Goal: Entertainment & Leisure: Consume media (video, audio)

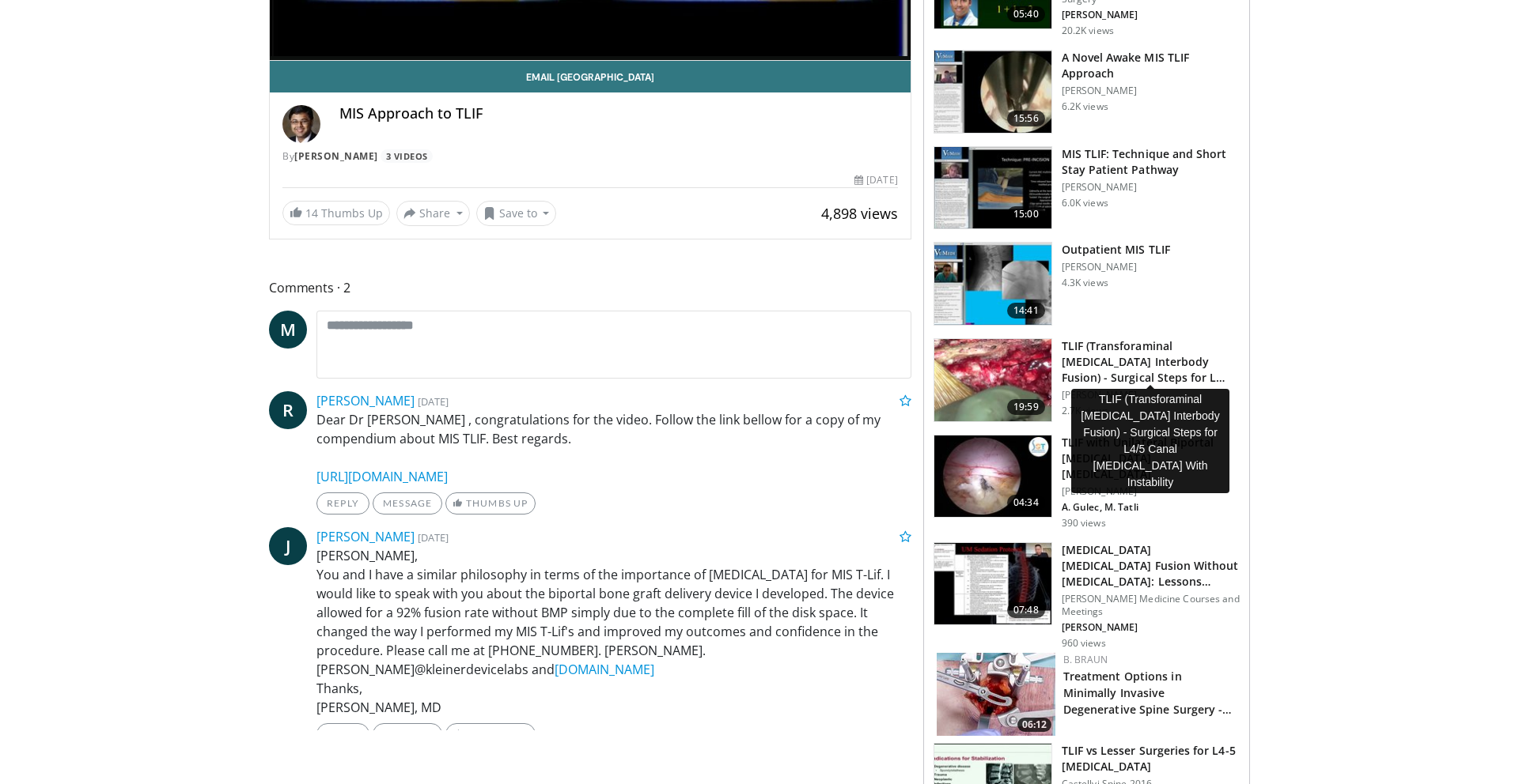
click at [1180, 353] on h3 "TLIF (Transforaminal Lumbar Interbody Fusion) - Surgical Steps for L…" at bounding box center [1150, 362] width 178 height 47
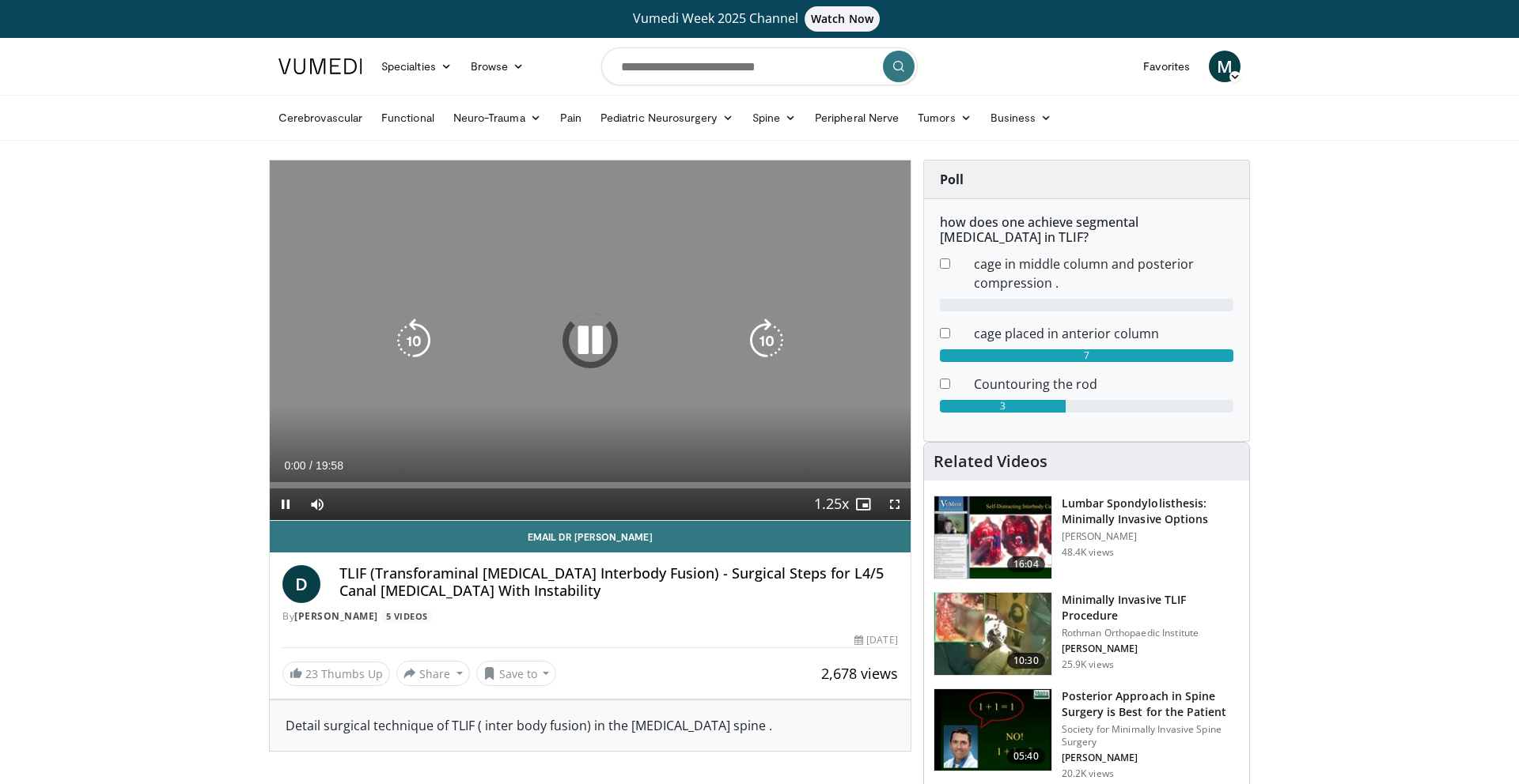
click at [590, 334] on icon "Video Player" at bounding box center [591, 341] width 45 height 45
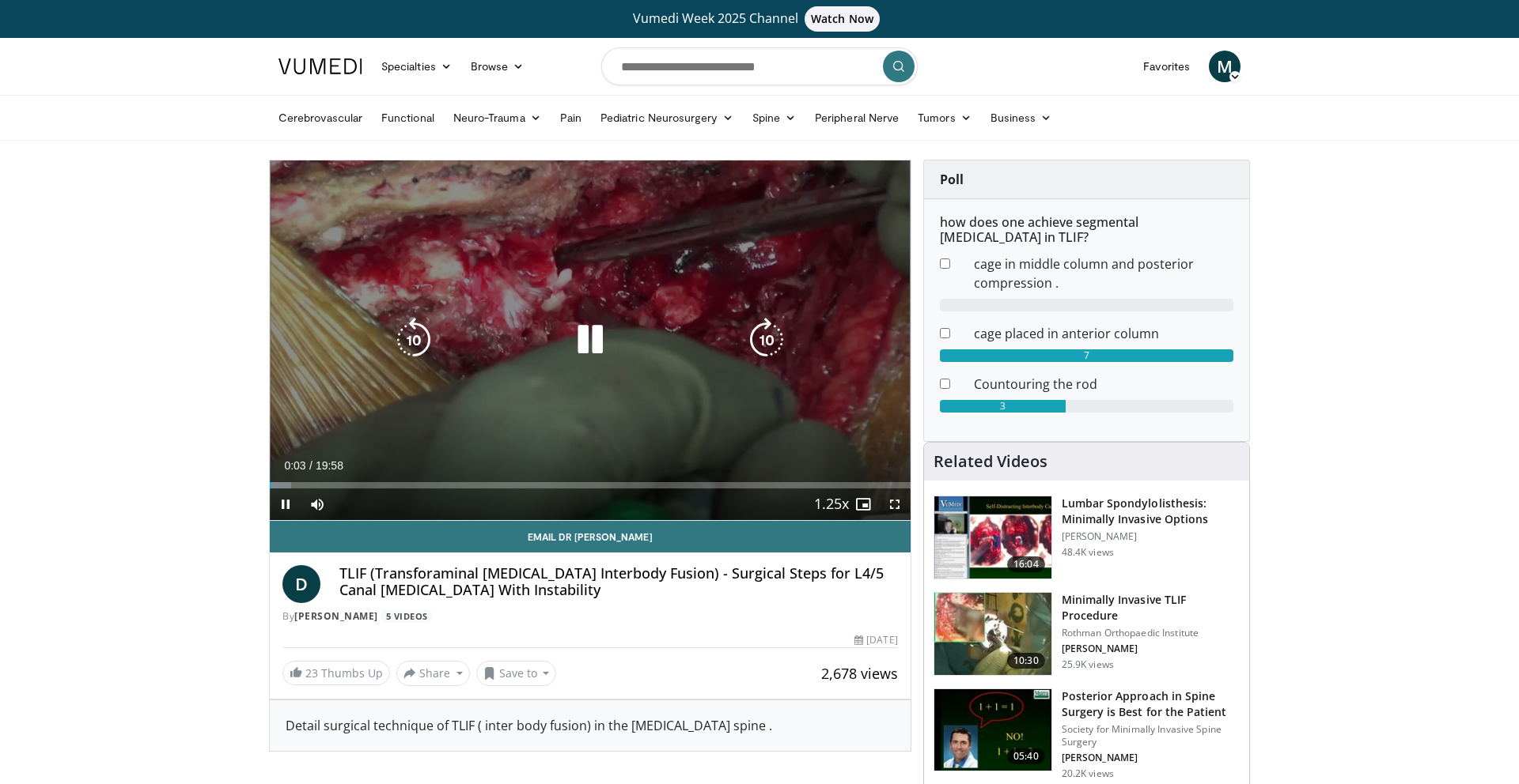
click at [613, 348] on div "Video Player" at bounding box center [590, 339] width 385 height 32
click at [592, 340] on icon "Video Player" at bounding box center [591, 340] width 45 height 45
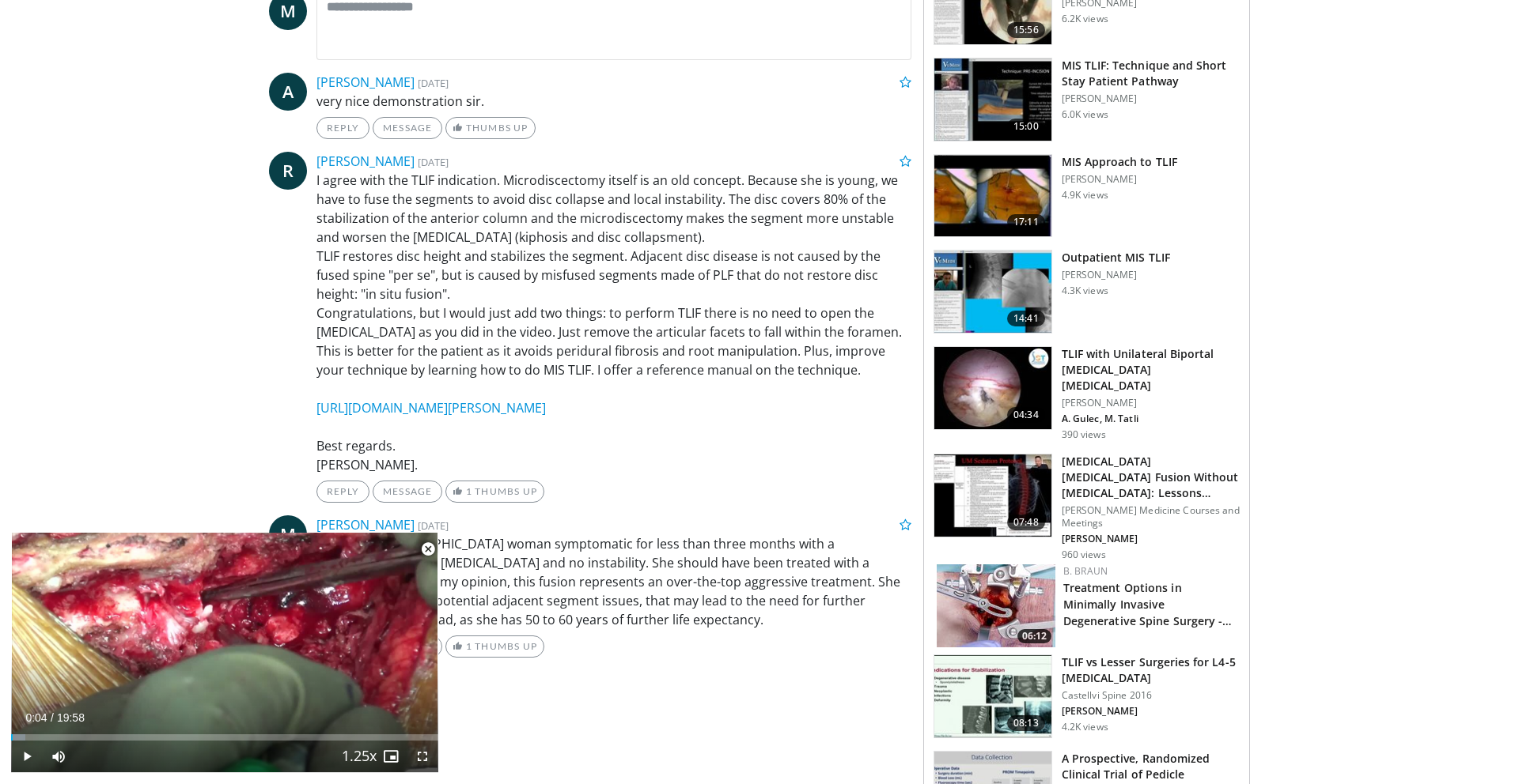
scroll to position [846, 0]
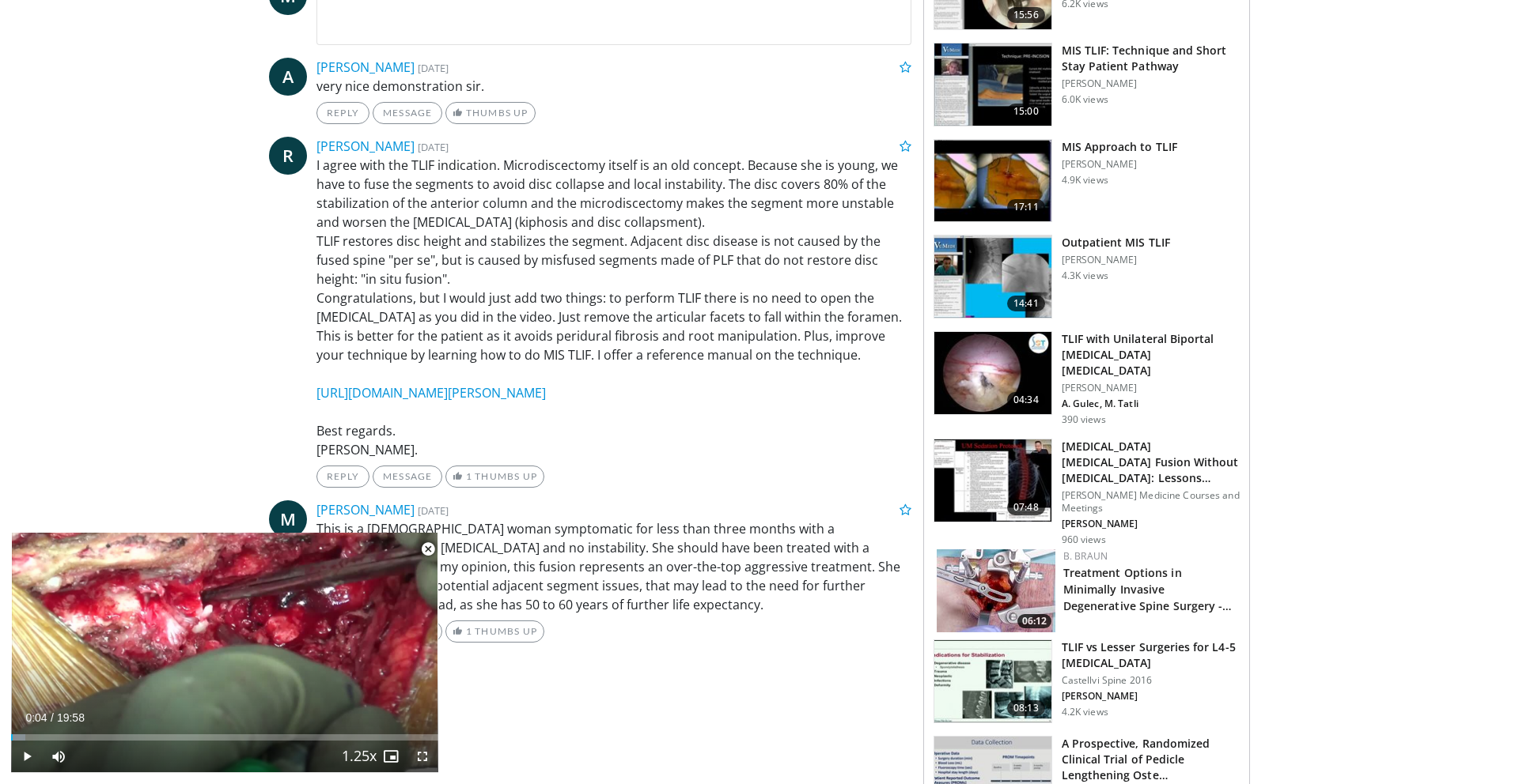
click at [416, 756] on span "Video Player" at bounding box center [422, 757] width 32 height 32
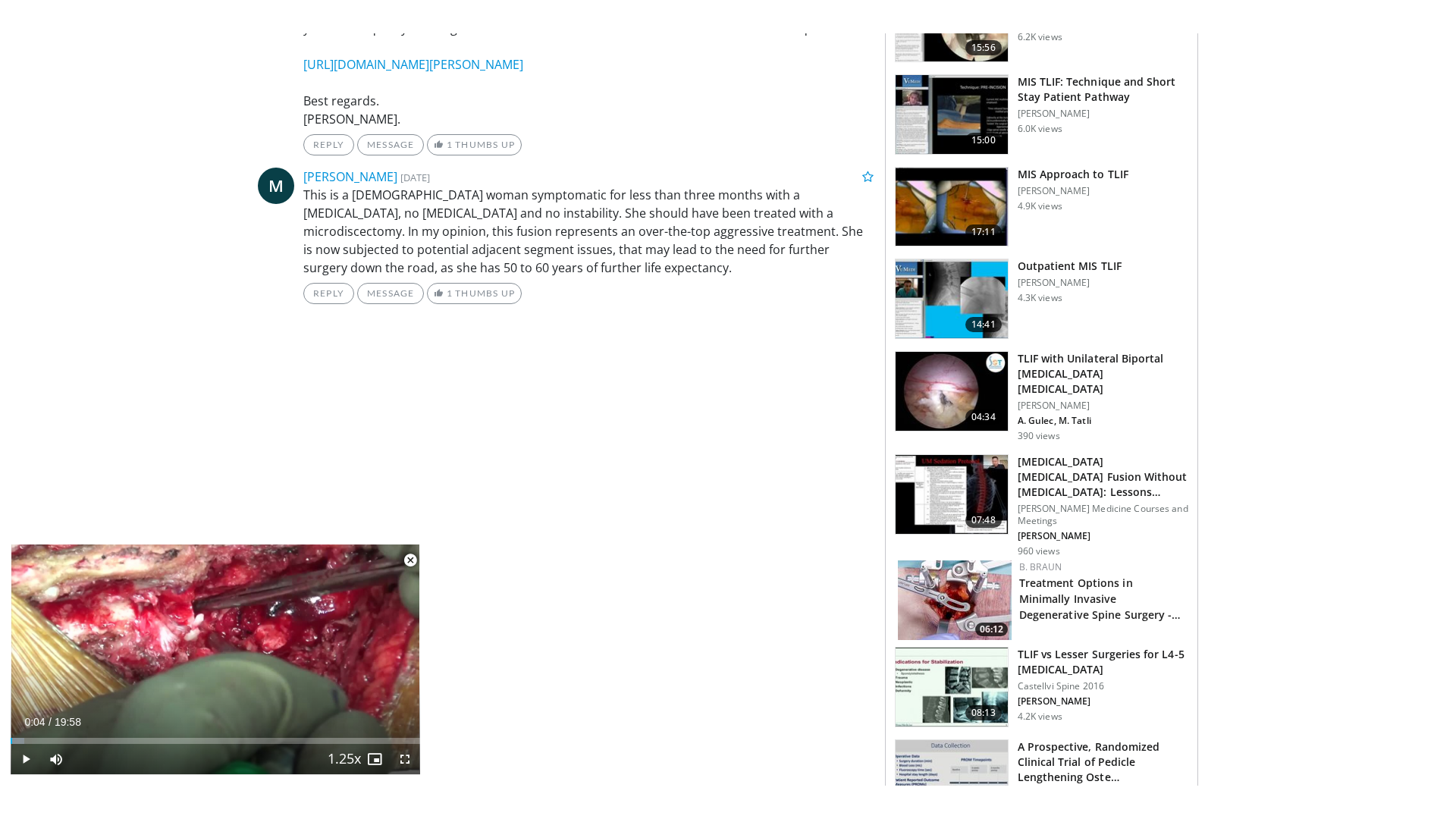
scroll to position [466, 0]
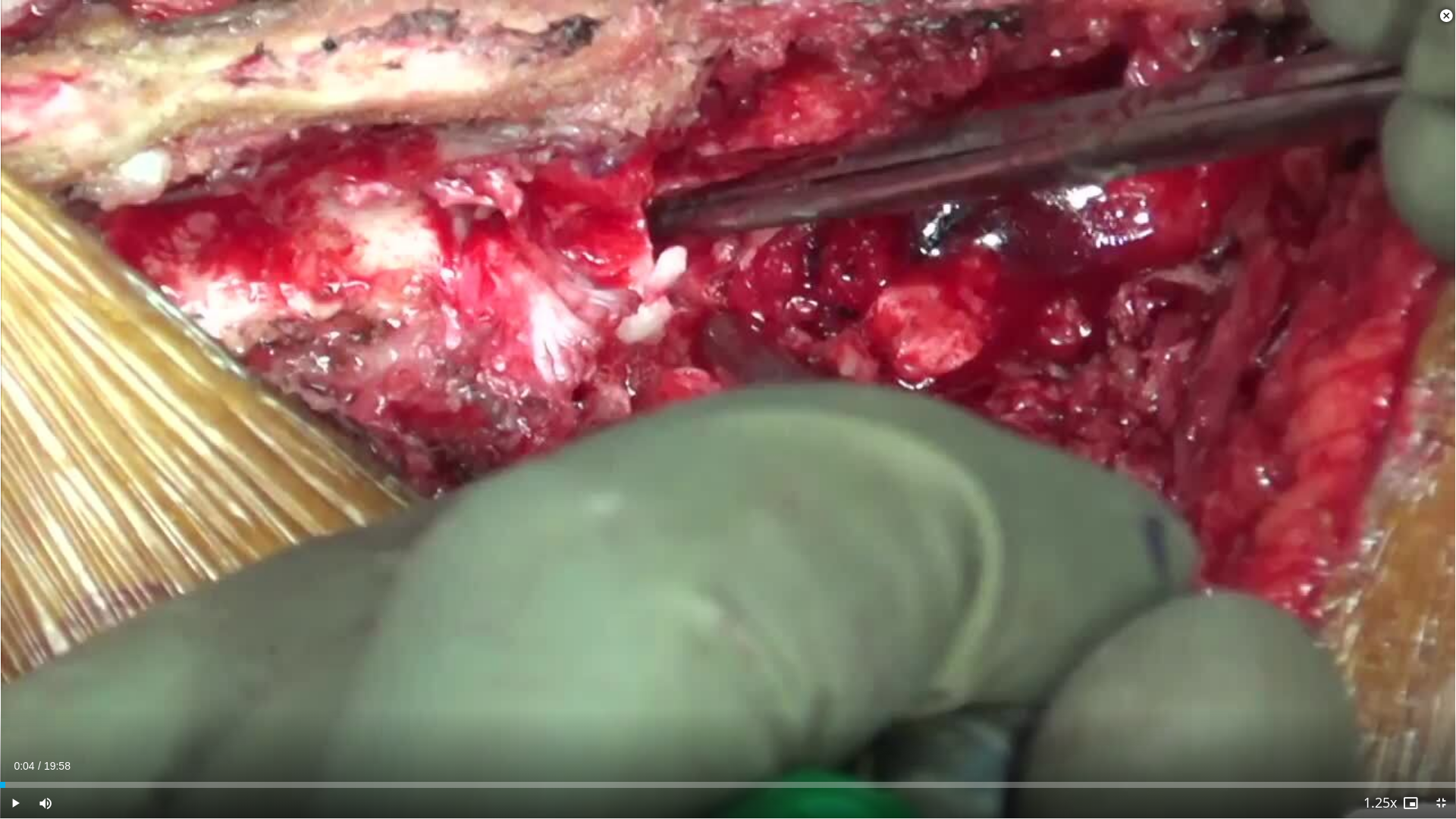
click at [1444, 21] on span "Video Player" at bounding box center [1445, 16] width 30 height 30
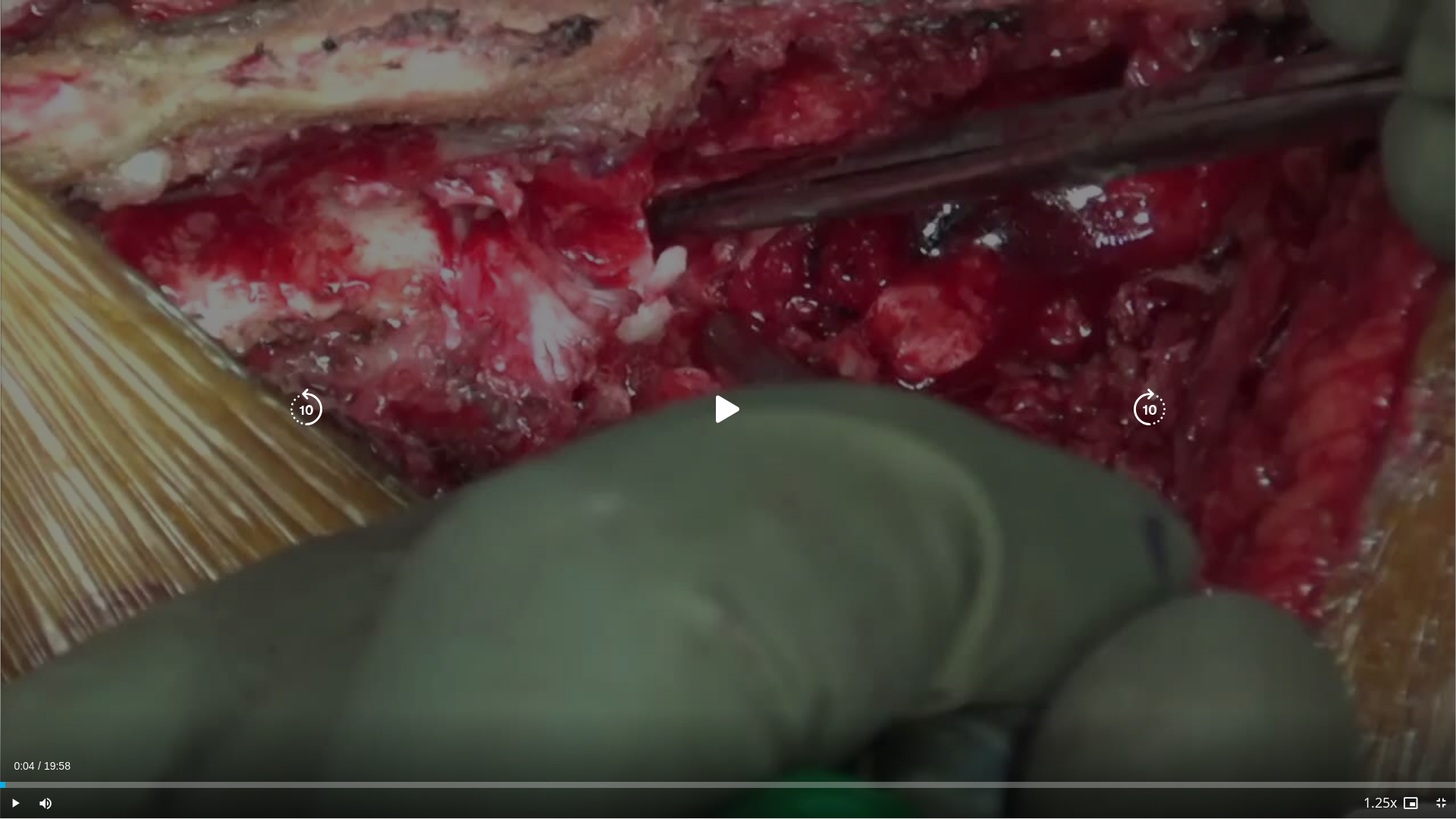
click at [811, 343] on div "10 seconds Tap to unmute" at bounding box center [728, 409] width 1456 height 818
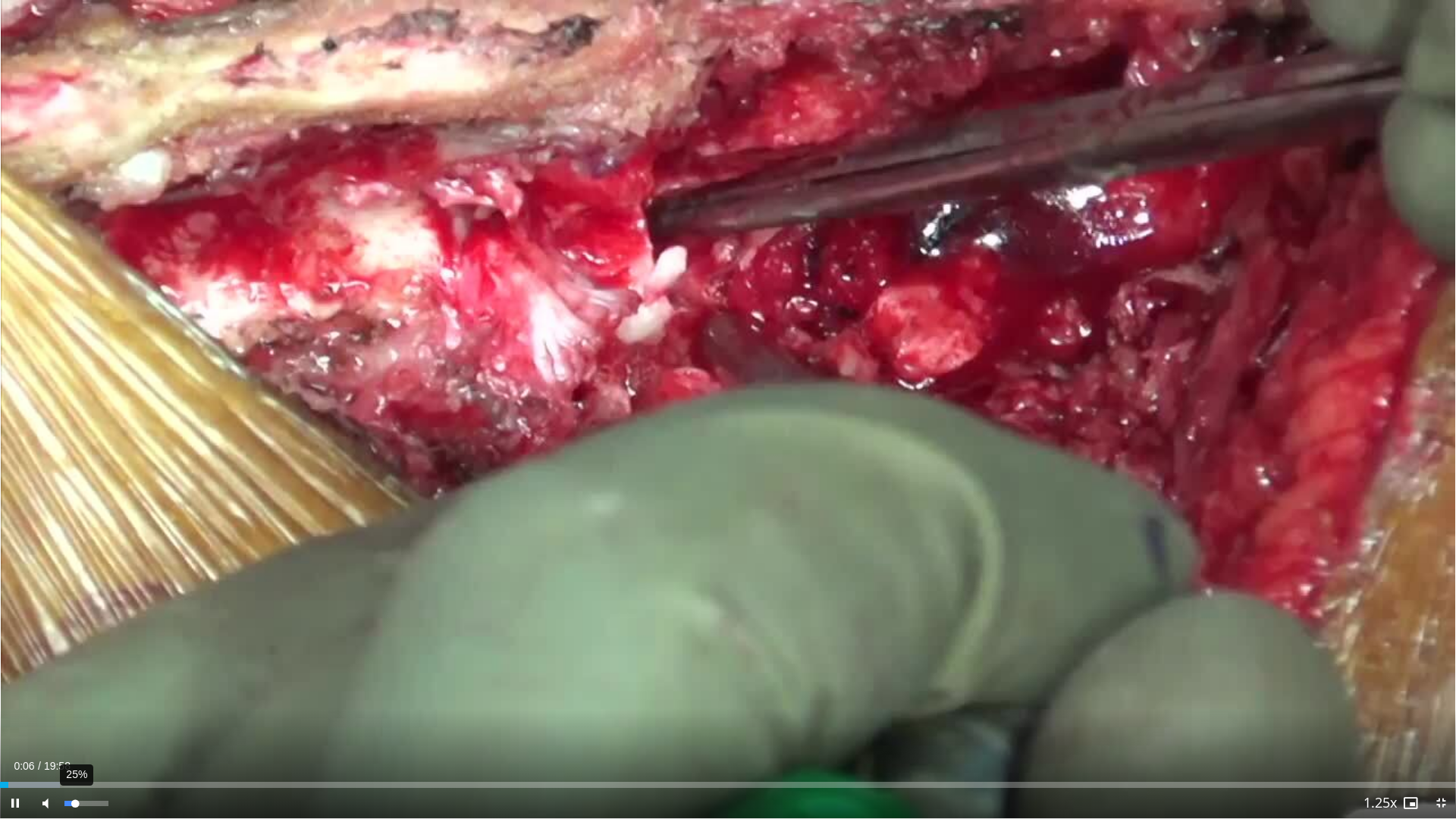
click at [75, 752] on div "25%" at bounding box center [85, 803] width 44 height 5
click at [81, 752] on div "Progress Bar" at bounding box center [81, 784] width 2 height 6
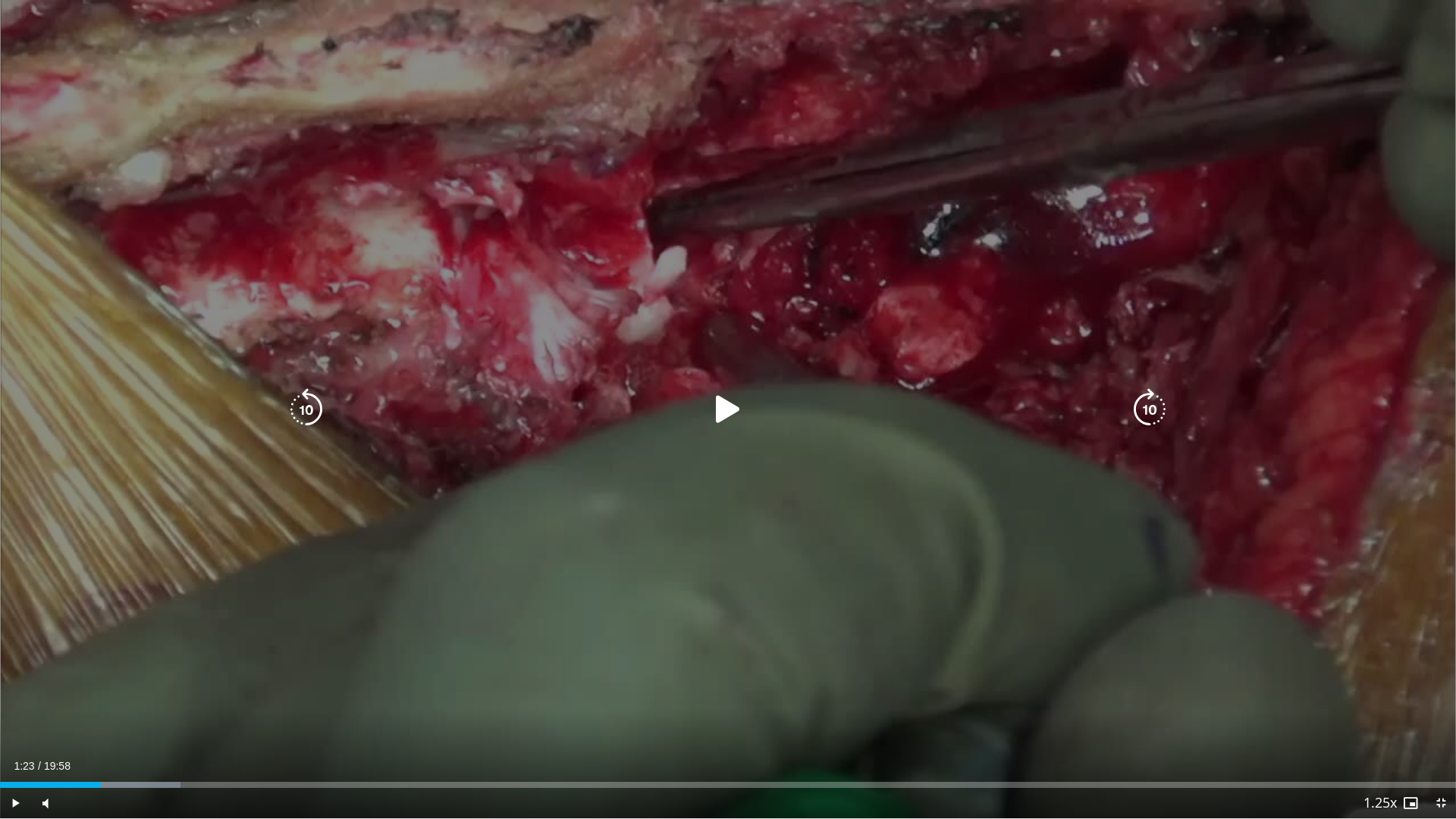
click at [731, 402] on icon "Video Player" at bounding box center [728, 410] width 43 height 43
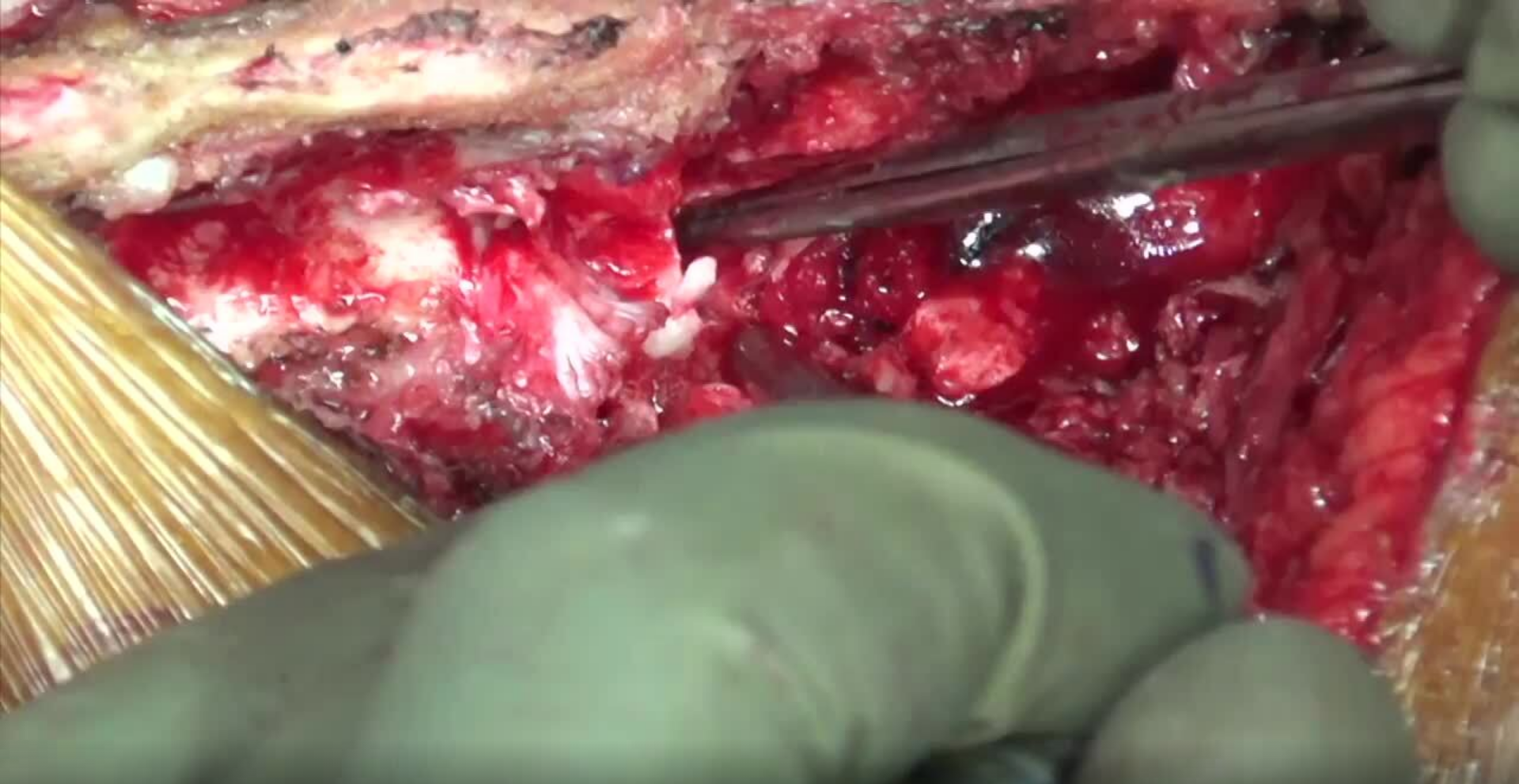
scroll to position [696, 0]
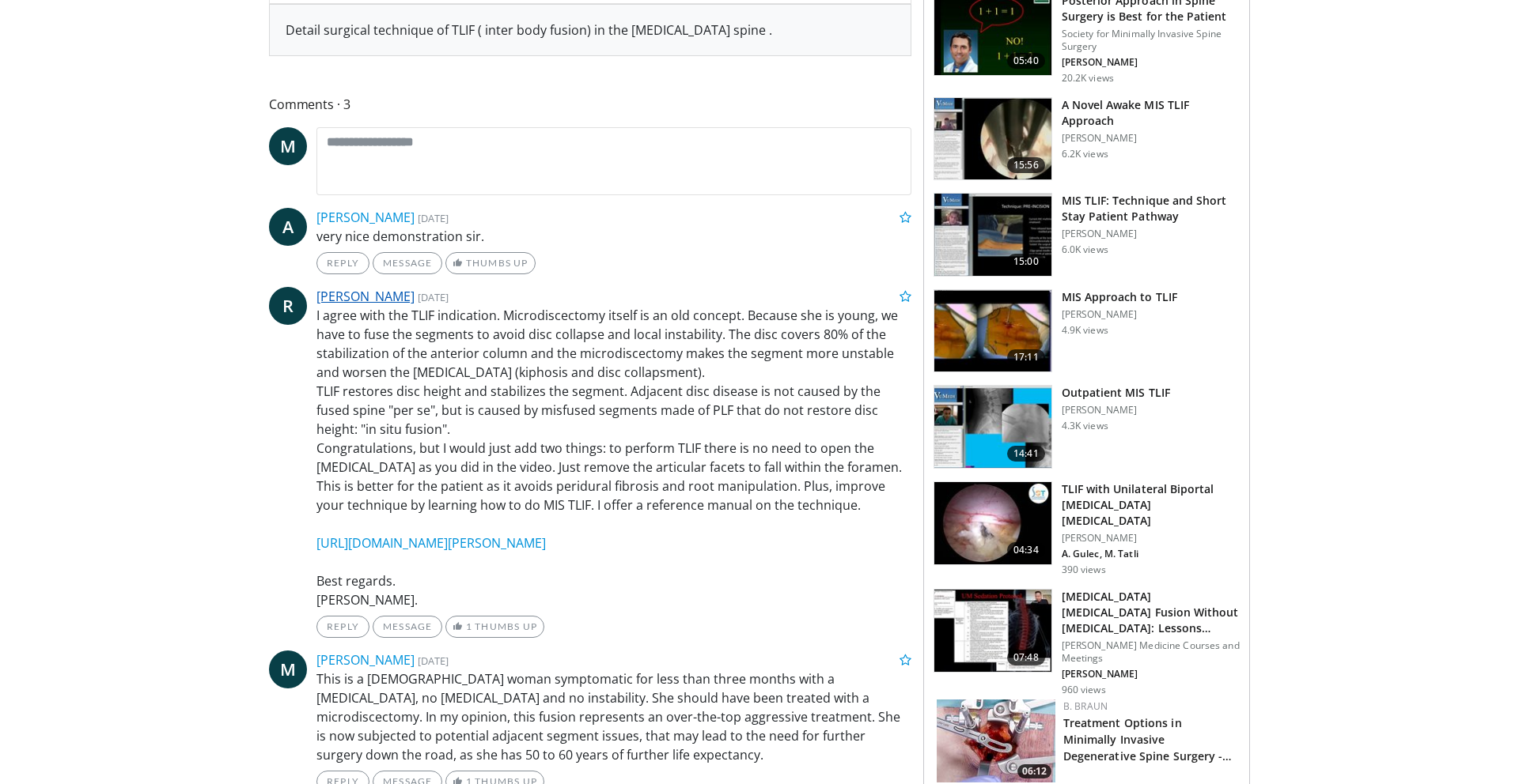
click at [375, 302] on link "rodrigo yunes" at bounding box center [365, 296] width 98 height 17
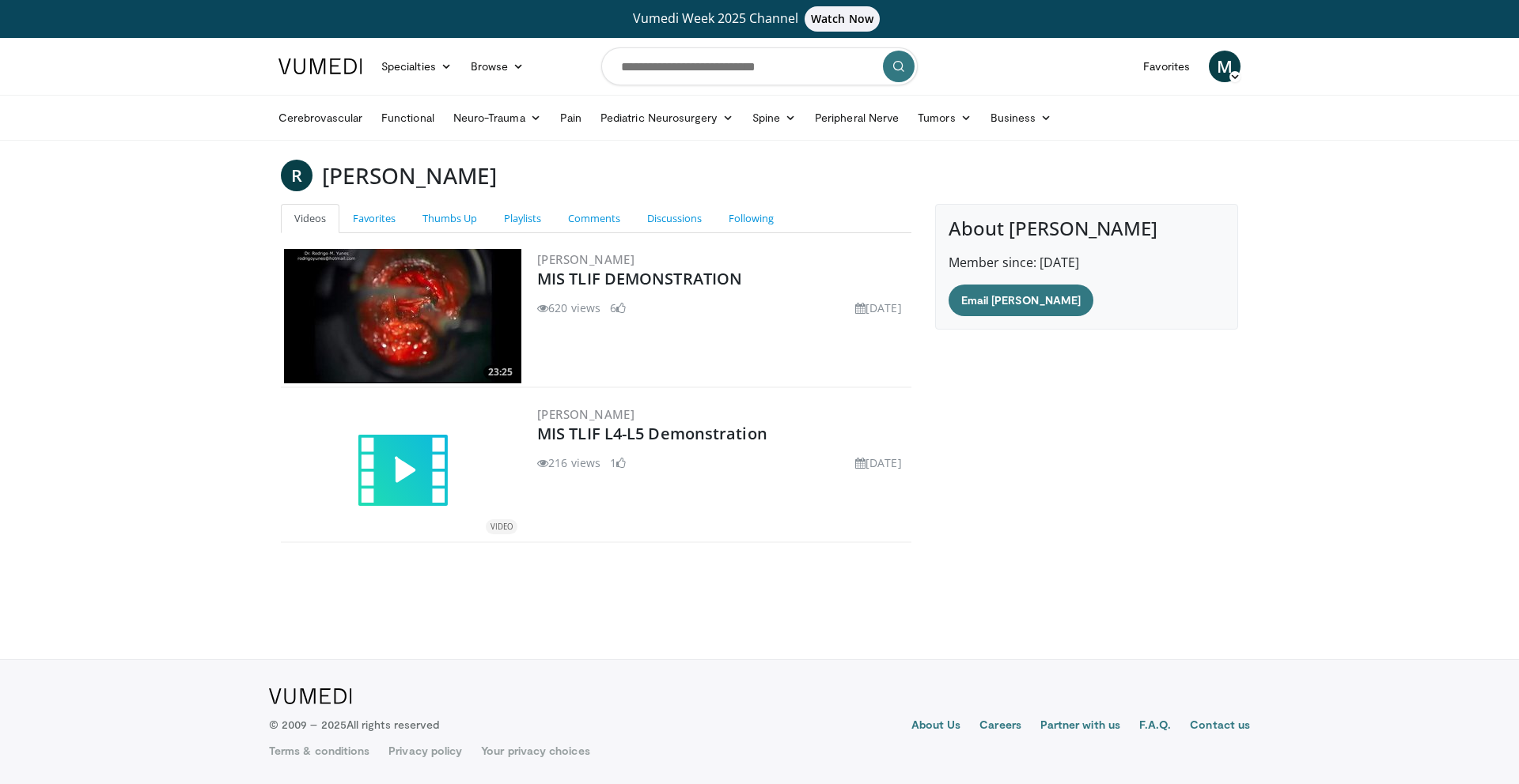
click at [454, 325] on img at bounding box center [402, 316] width 237 height 135
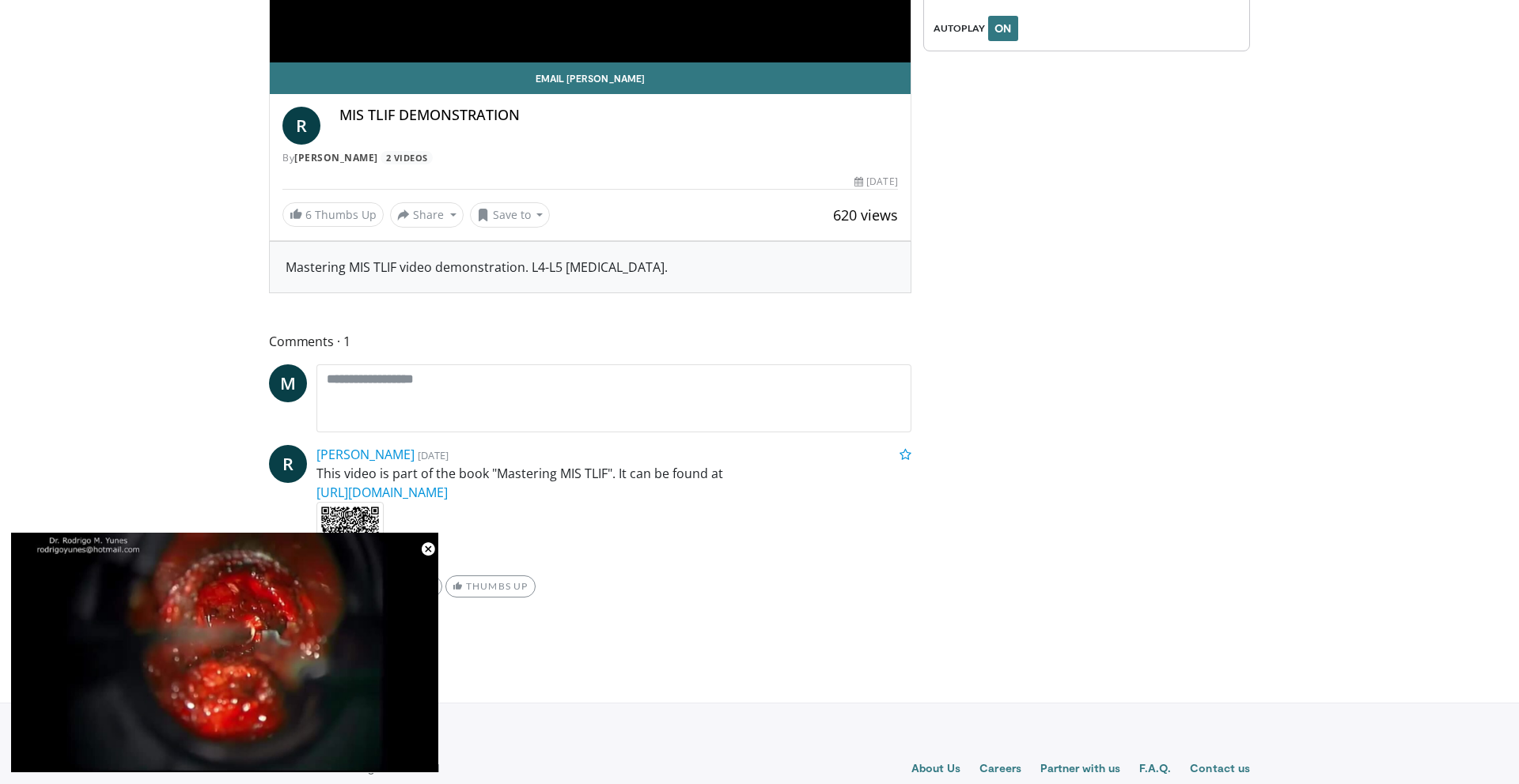
scroll to position [456, 0]
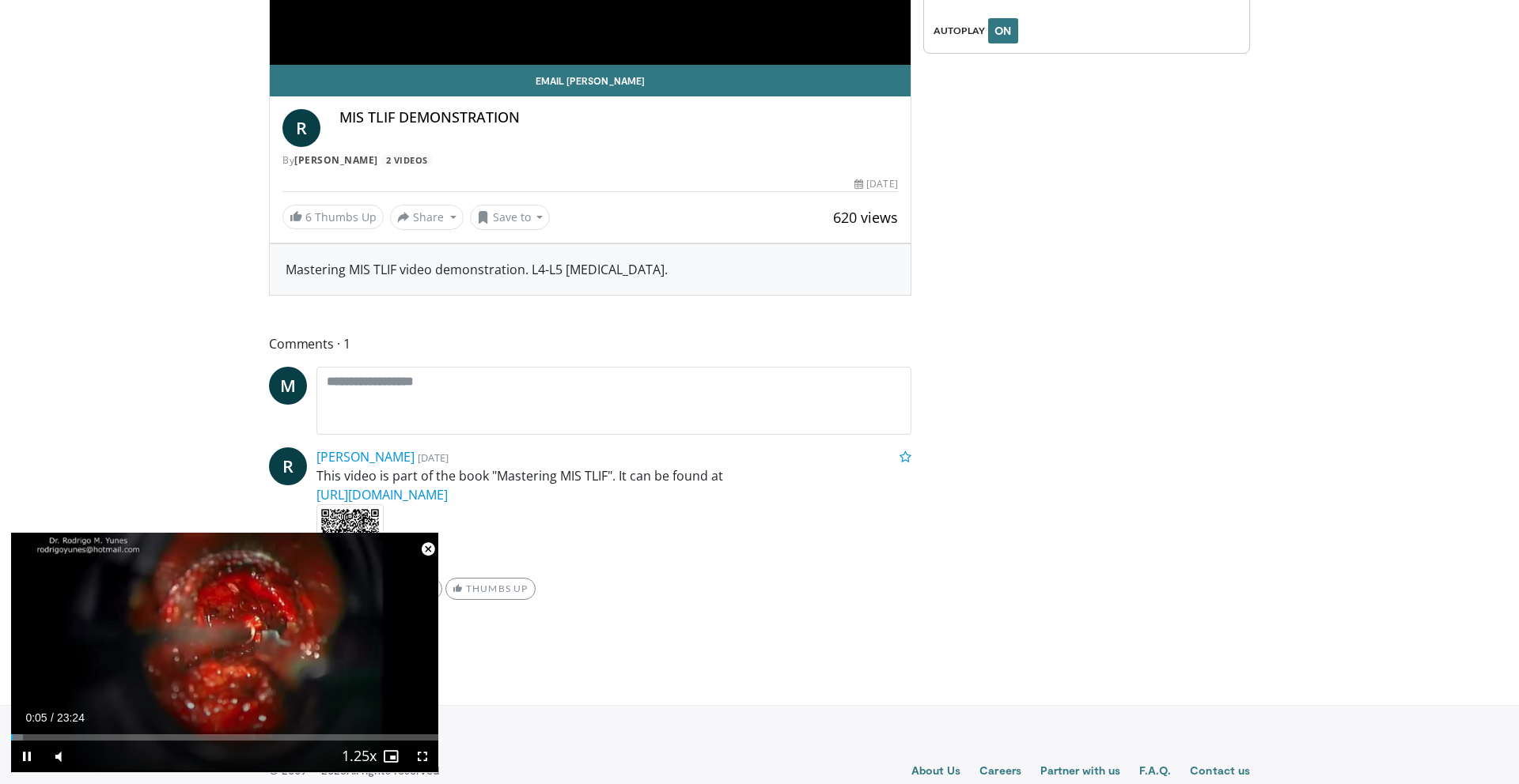
click at [429, 548] on span "Video Player" at bounding box center [428, 549] width 32 height 32
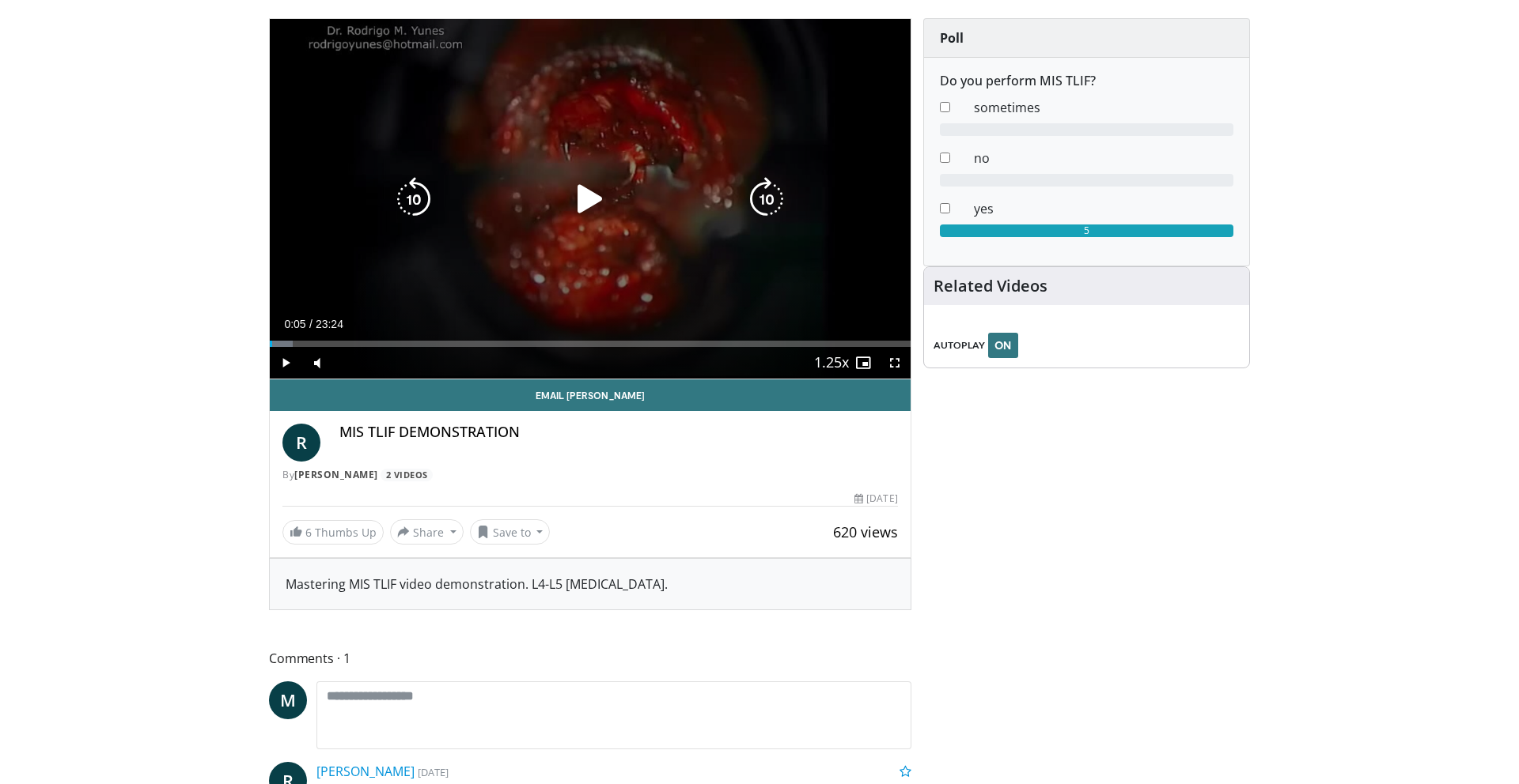
click at [477, 311] on div "10 seconds Tap to unmute" at bounding box center [591, 199] width 641 height 360
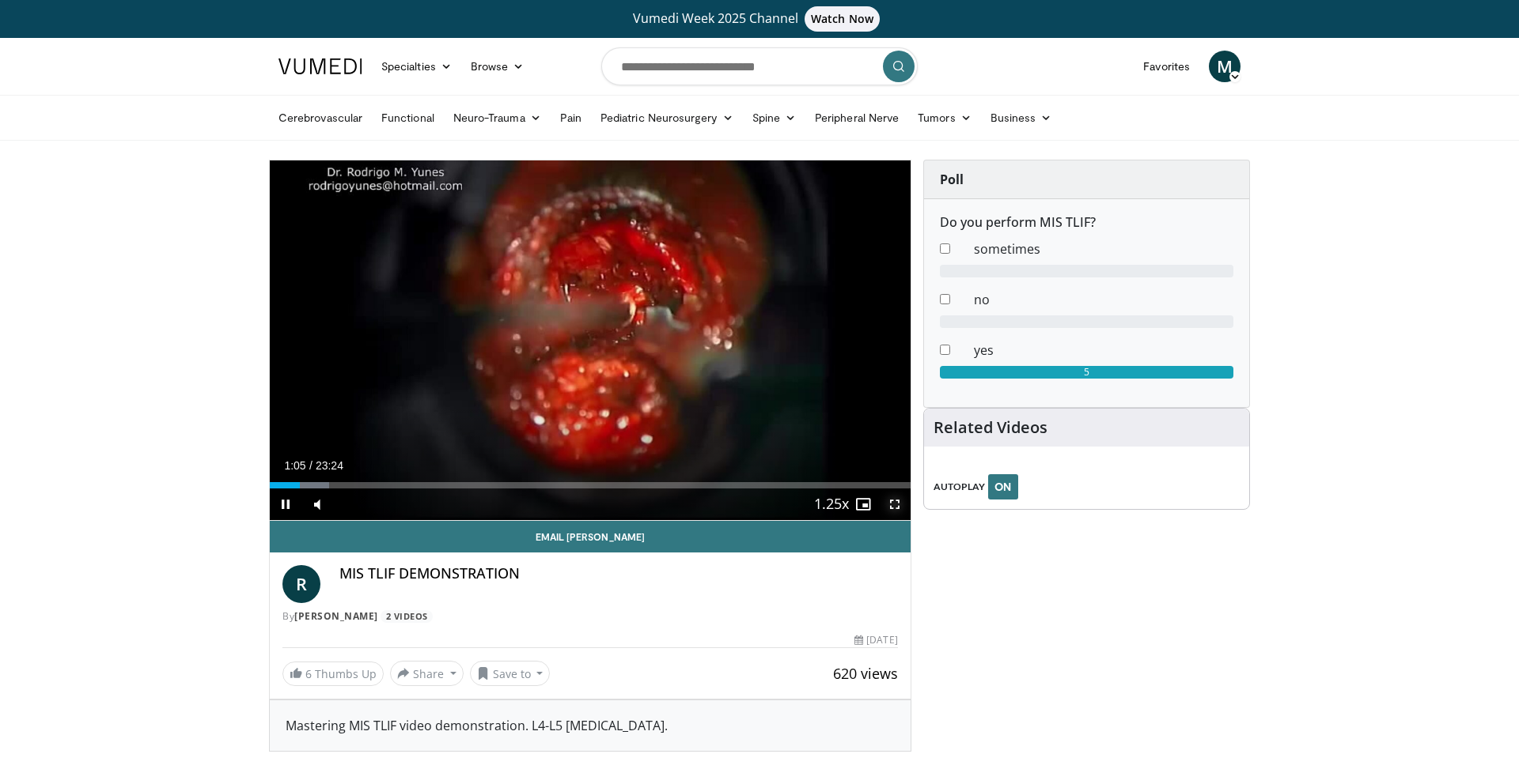
click at [894, 501] on span "Video Player" at bounding box center [894, 504] width 32 height 32
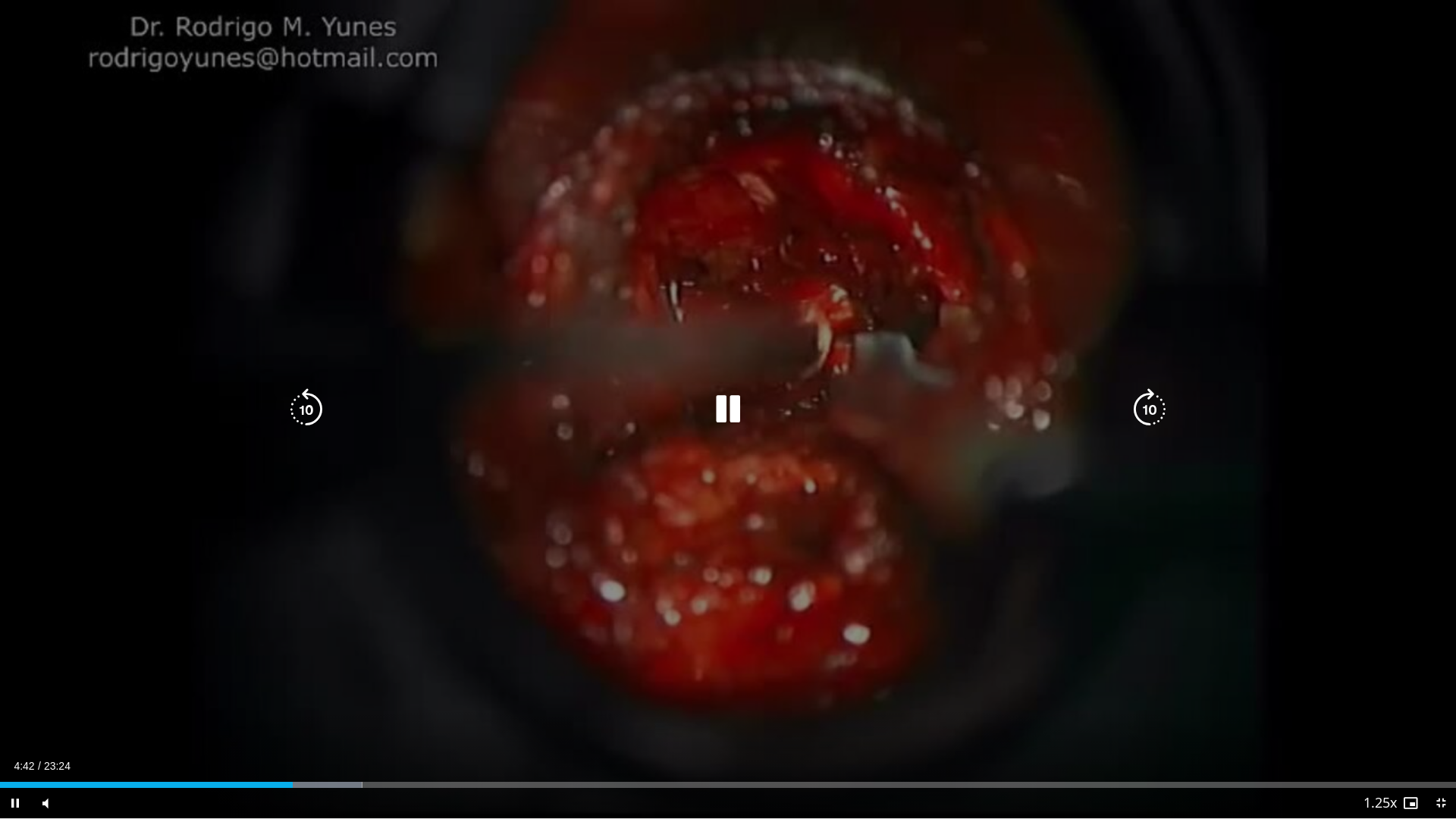
click at [726, 415] on icon "Video Player" at bounding box center [728, 410] width 43 height 43
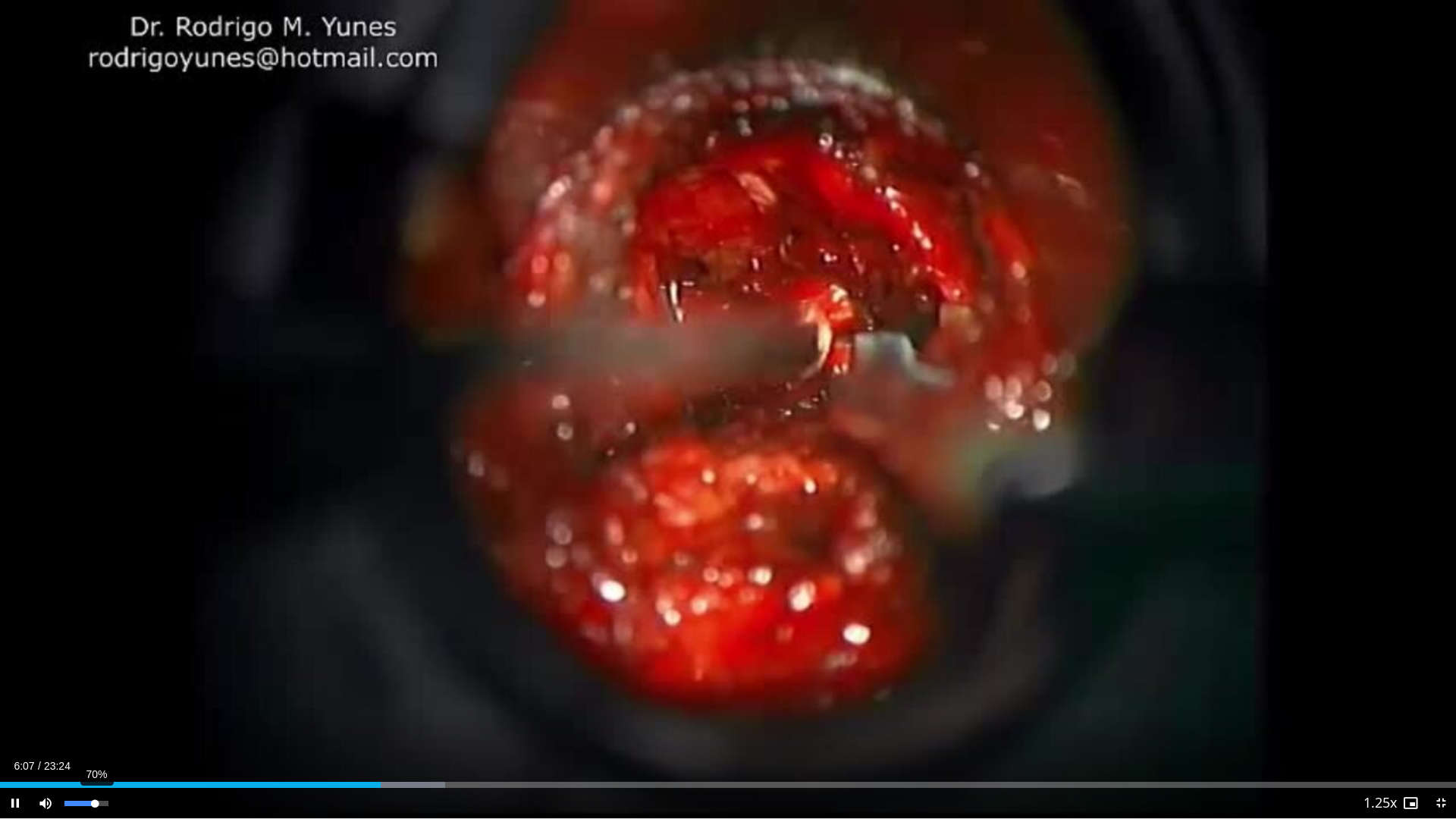
drag, startPoint x: 80, startPoint y: 794, endPoint x: 94, endPoint y: 801, distance: 15.7
click at [94, 752] on div "70%" at bounding box center [86, 803] width 53 height 30
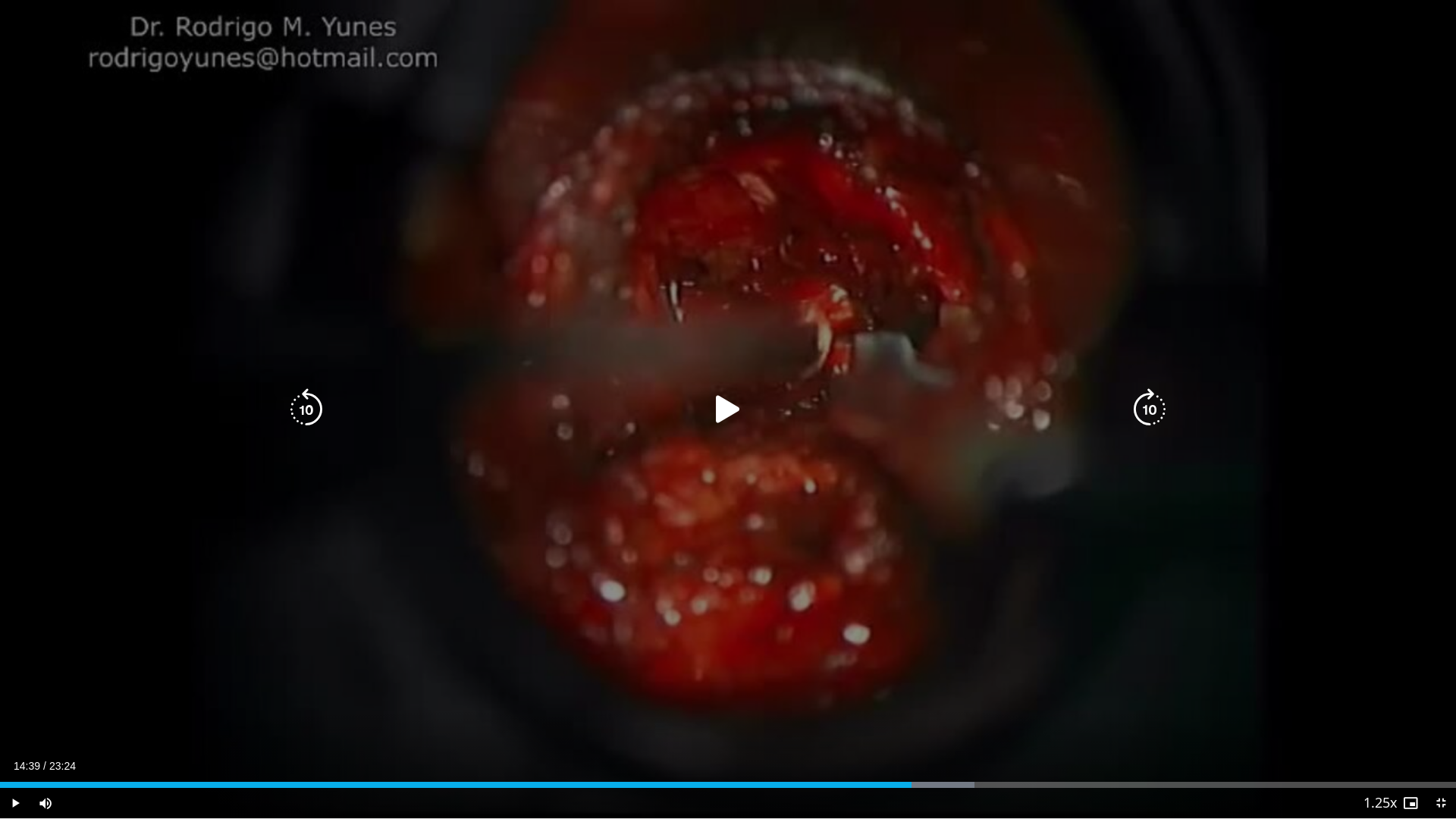
click at [740, 419] on icon "Video Player" at bounding box center [728, 410] width 43 height 43
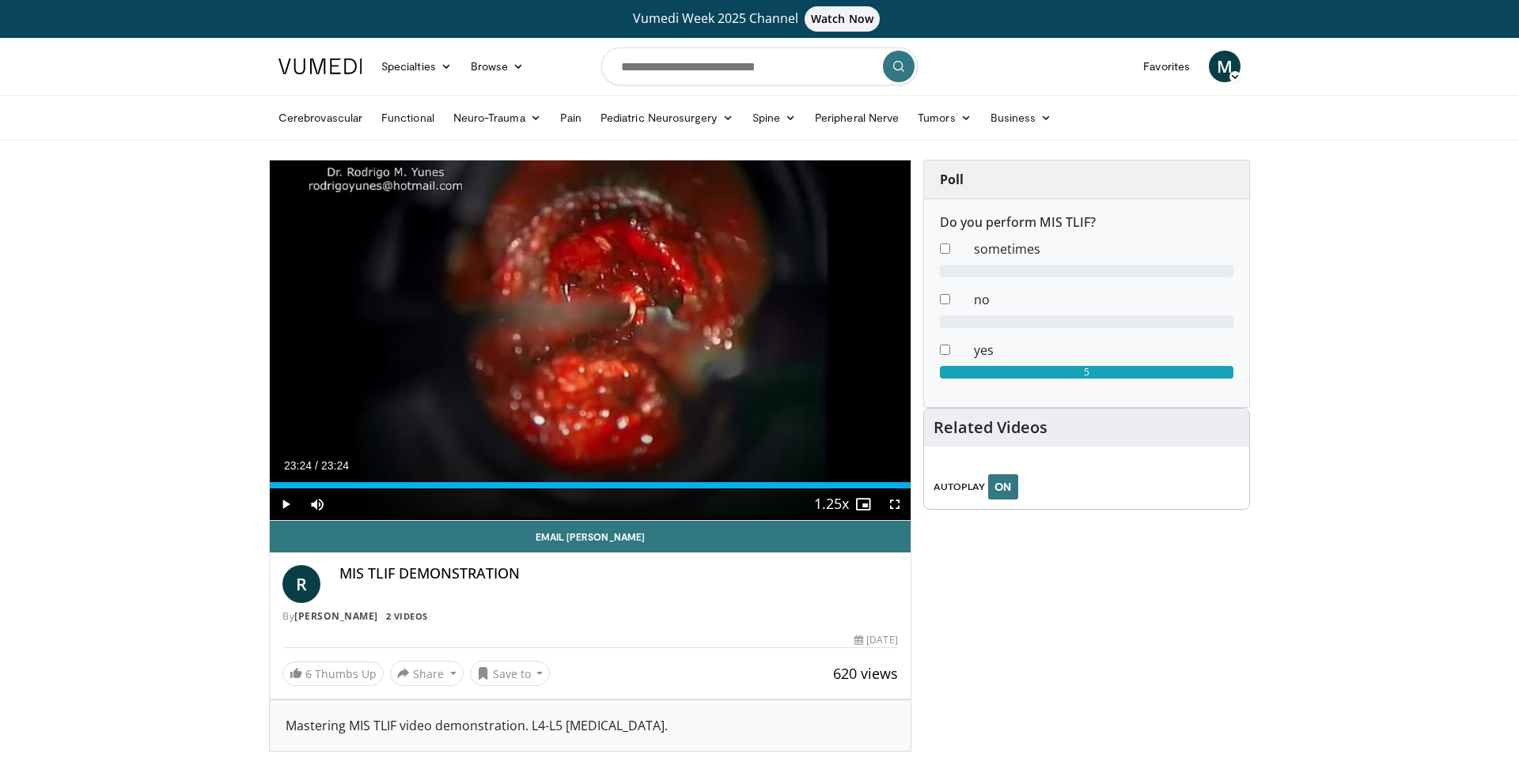
click at [302, 42] on nav "Specialties Adult & Family Medicine Allergy, Asthma, Immunology Anesthesiology …" at bounding box center [760, 66] width 981 height 57
click at [304, 54] on link at bounding box center [321, 67] width 103 height 45
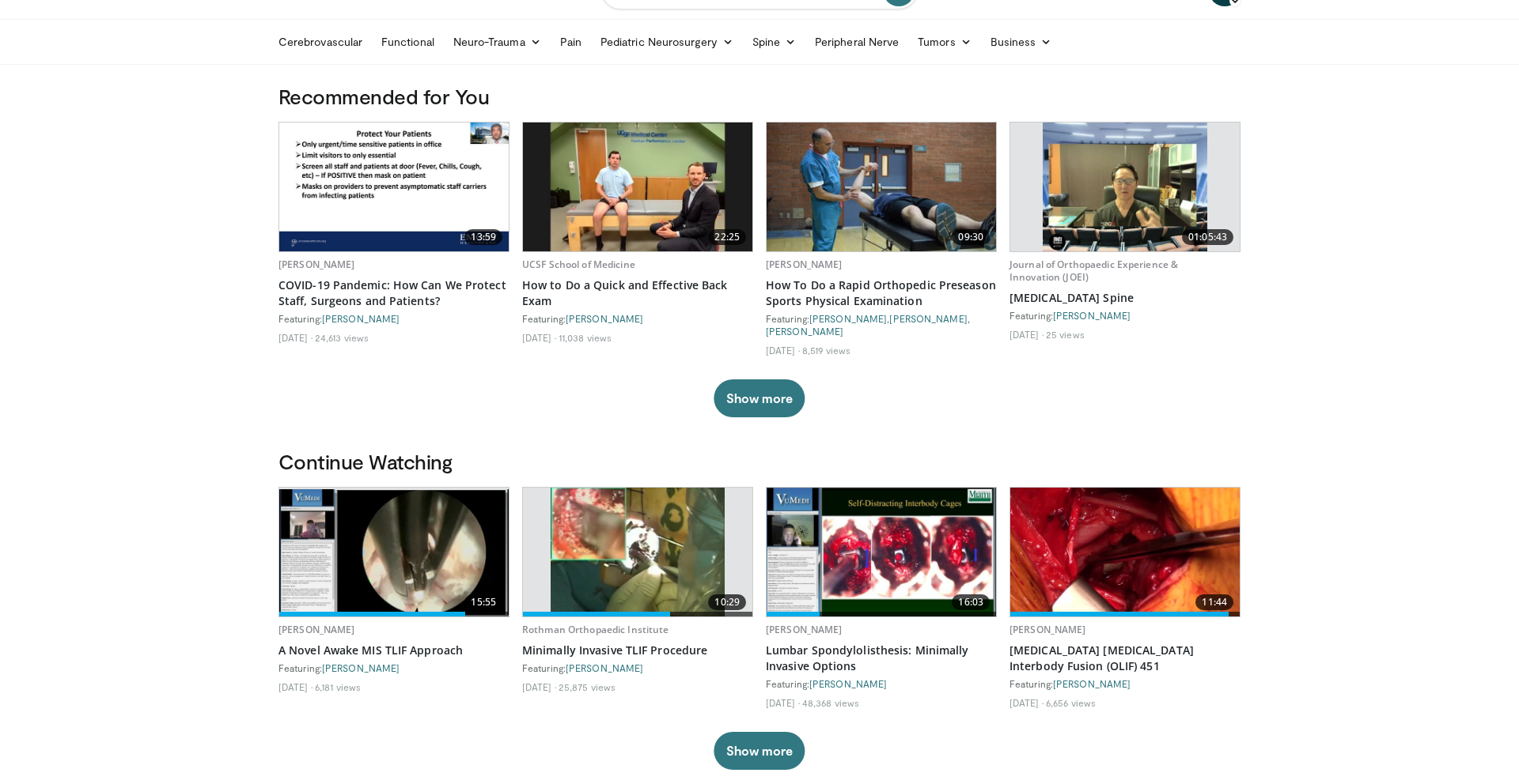
scroll to position [77, 0]
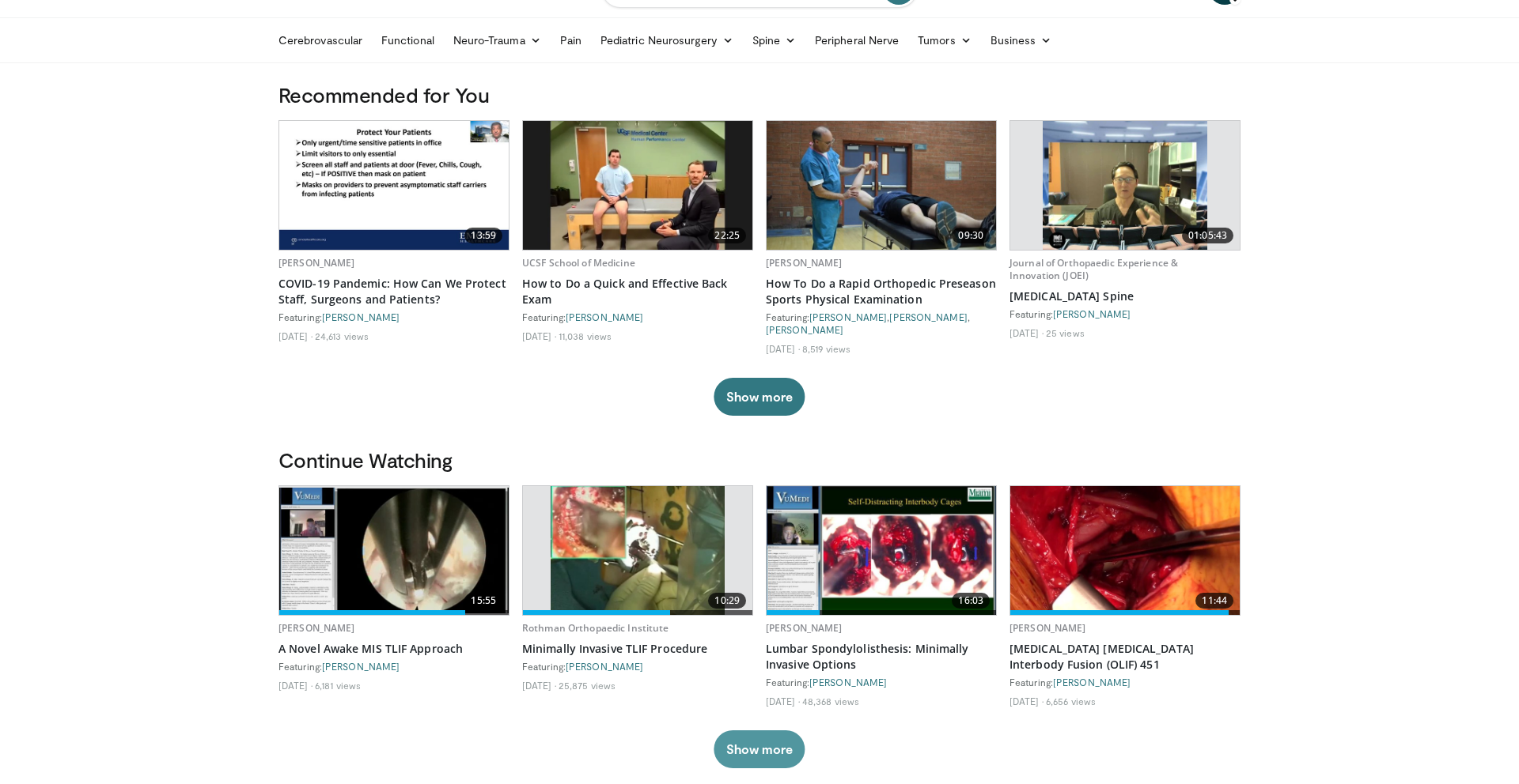
click at [754, 737] on button "Show more" at bounding box center [759, 750] width 91 height 38
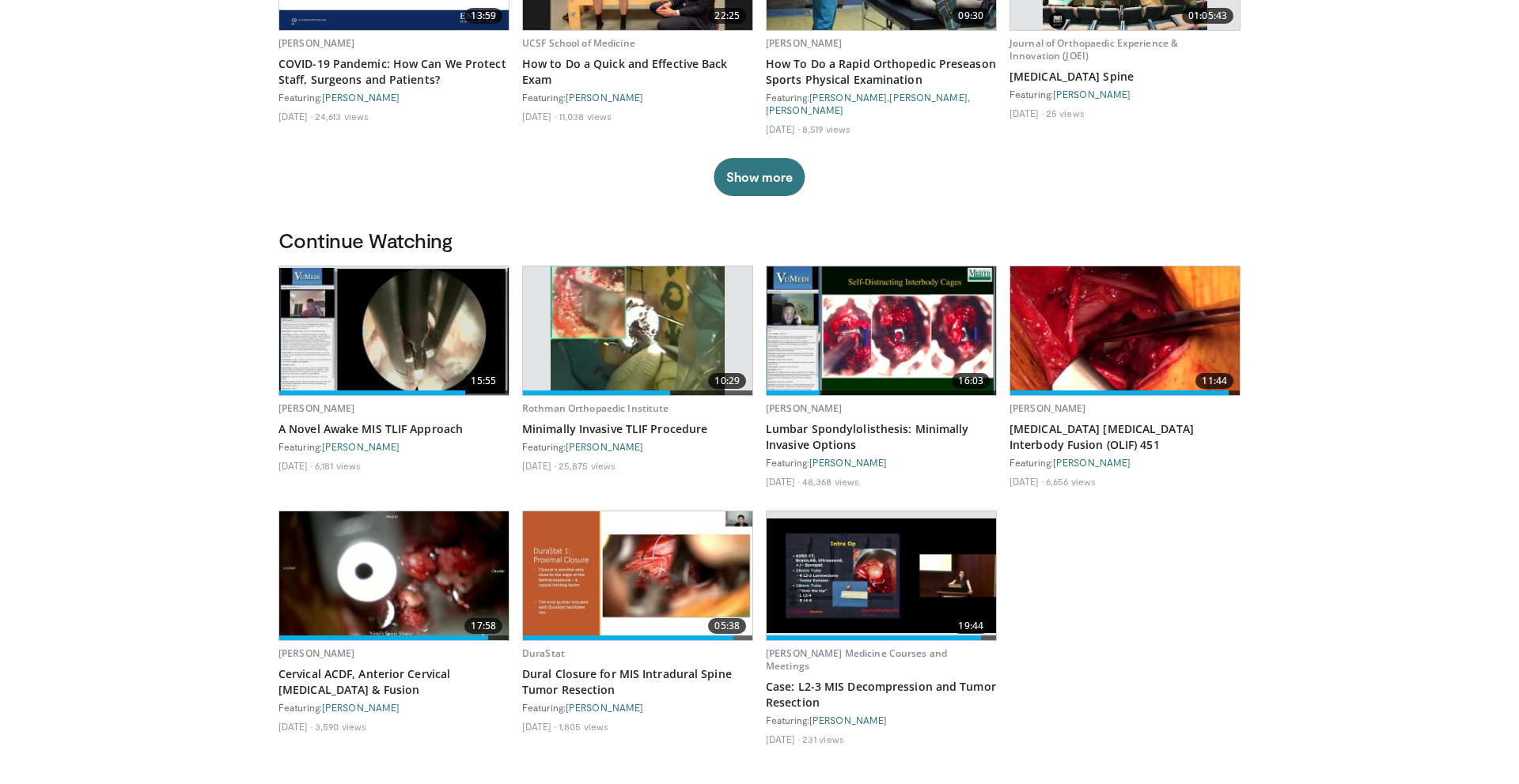
scroll to position [302, 0]
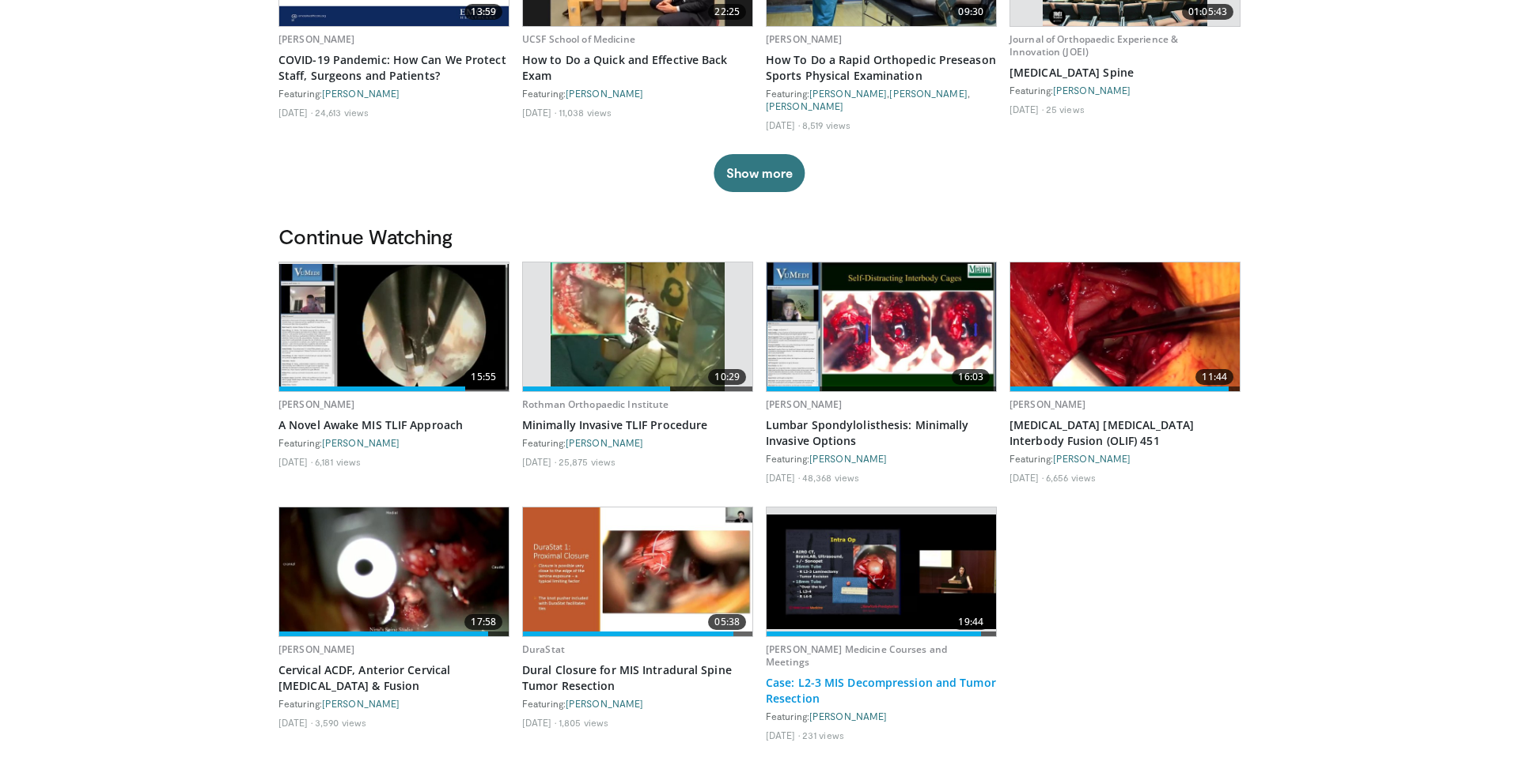
click at [794, 700] on link "Case: L2-3 MIS Decompression and Tumor Resection" at bounding box center [880, 691] width 231 height 32
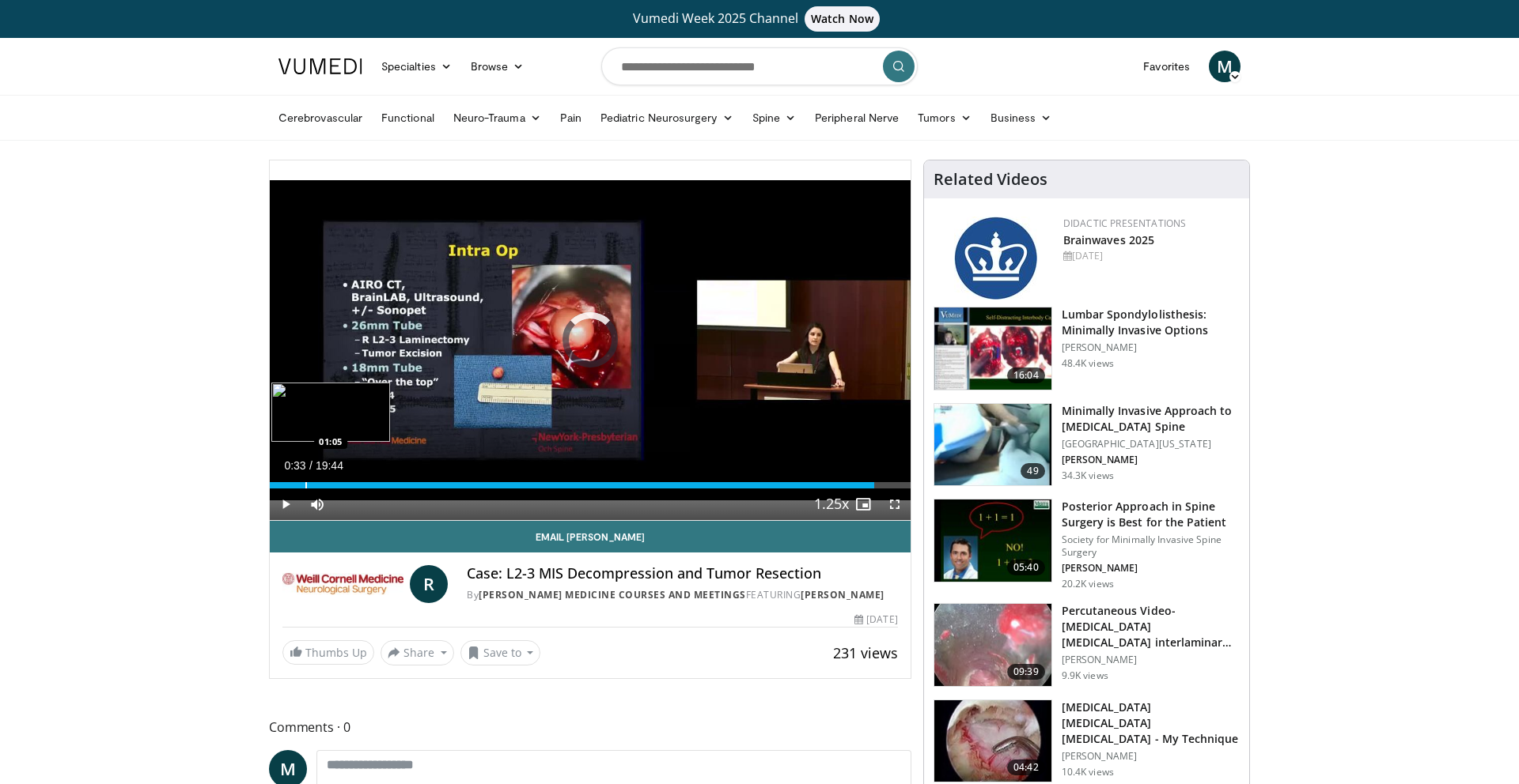
drag, startPoint x: 287, startPoint y: 487, endPoint x: 305, endPoint y: 487, distance: 18.0
click at [305, 487] on div "Progress Bar" at bounding box center [306, 485] width 2 height 6
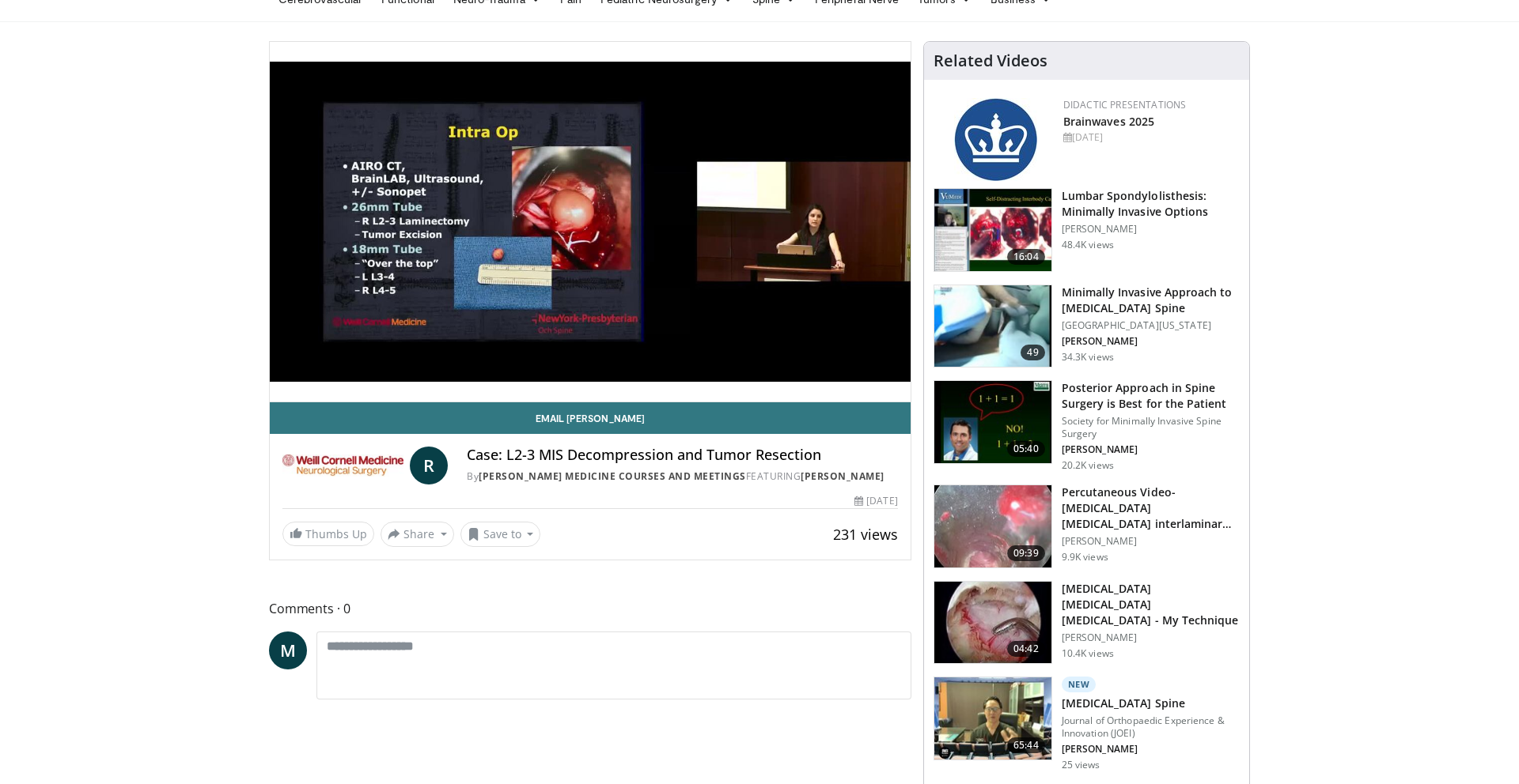
scroll to position [122, 0]
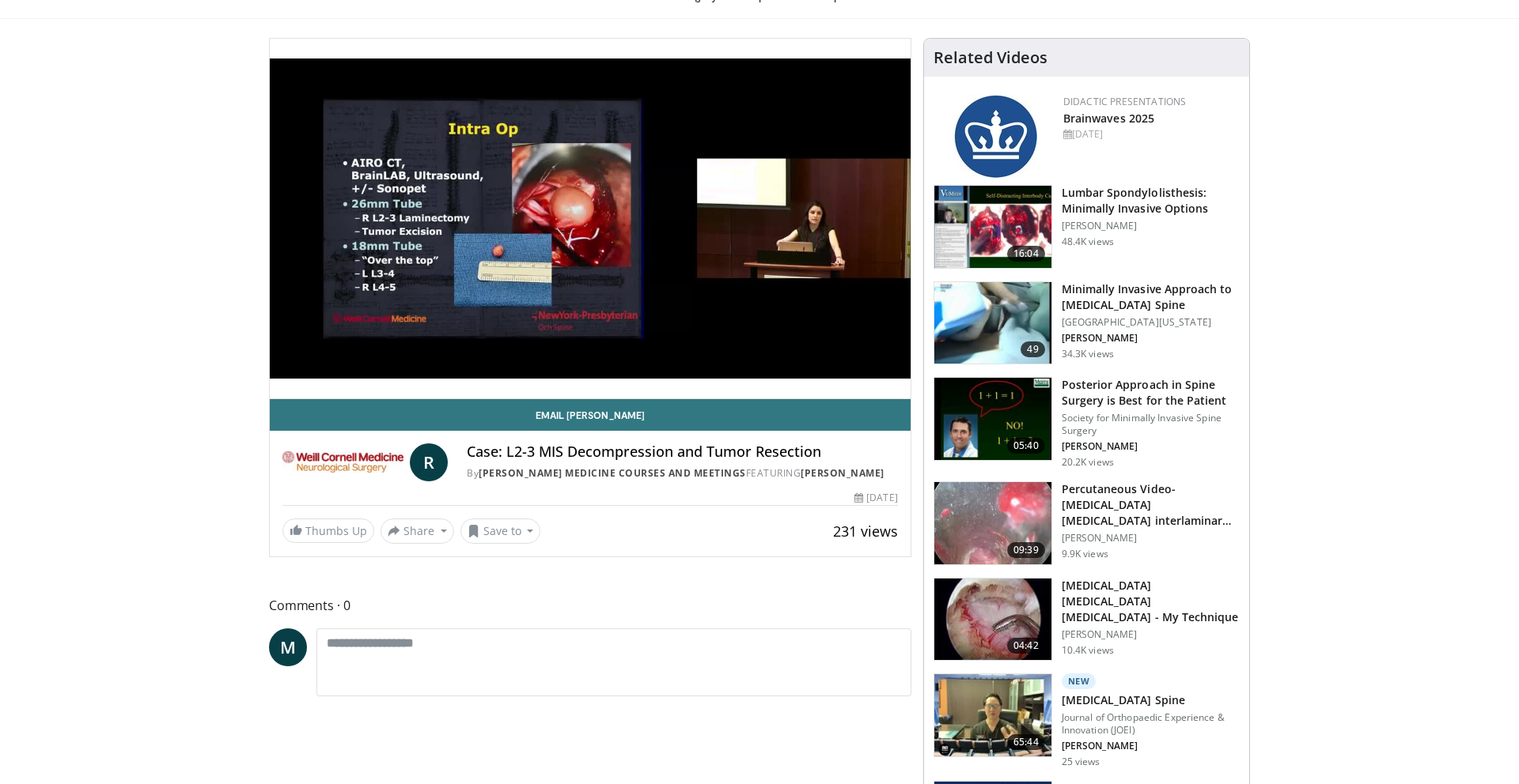
click at [1142, 509] on h3 "Percutaneous Video-endoscopic Discectomy interlaminar L5-S1 (PELD)" at bounding box center [1150, 505] width 178 height 47
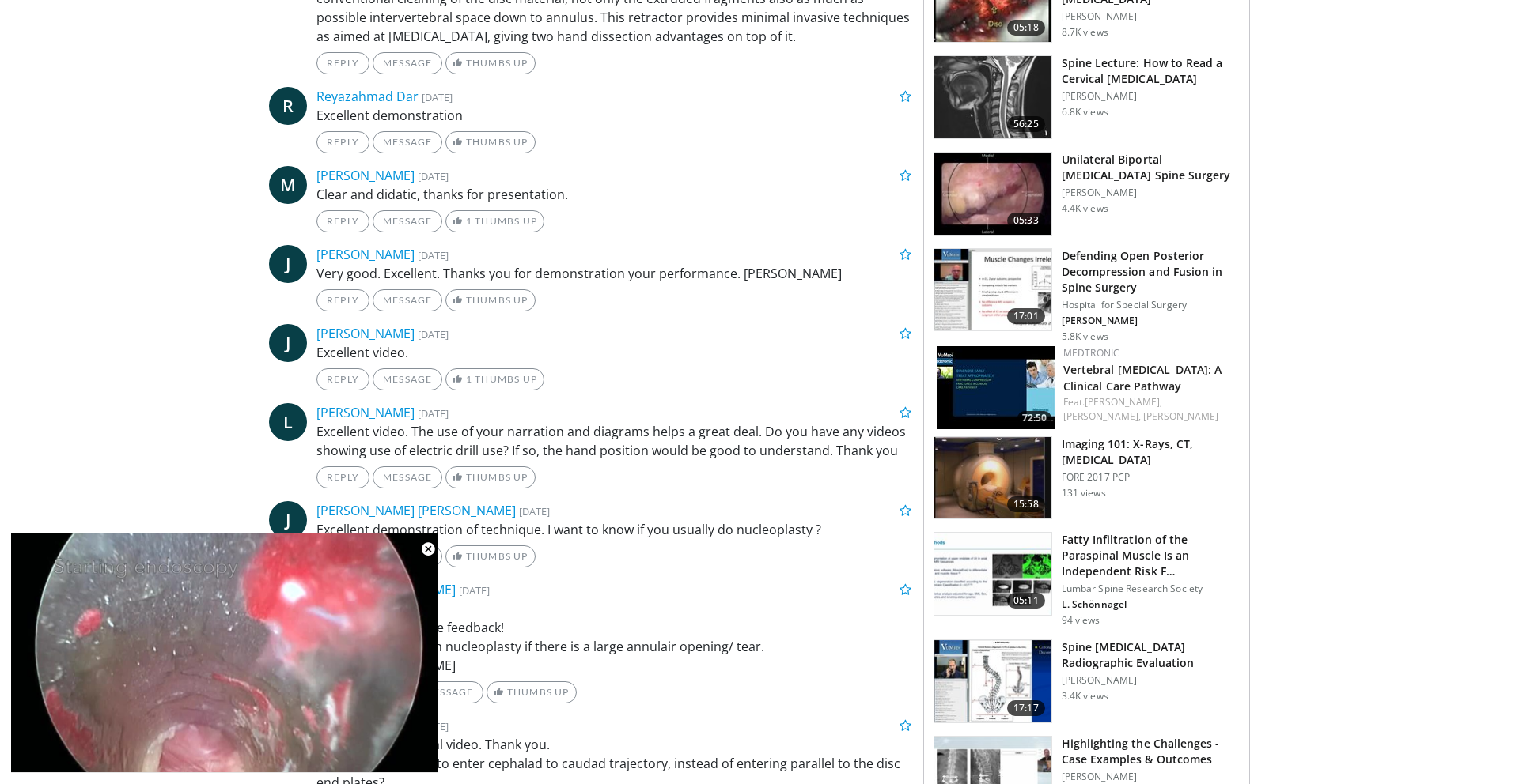
scroll to position [1049, 0]
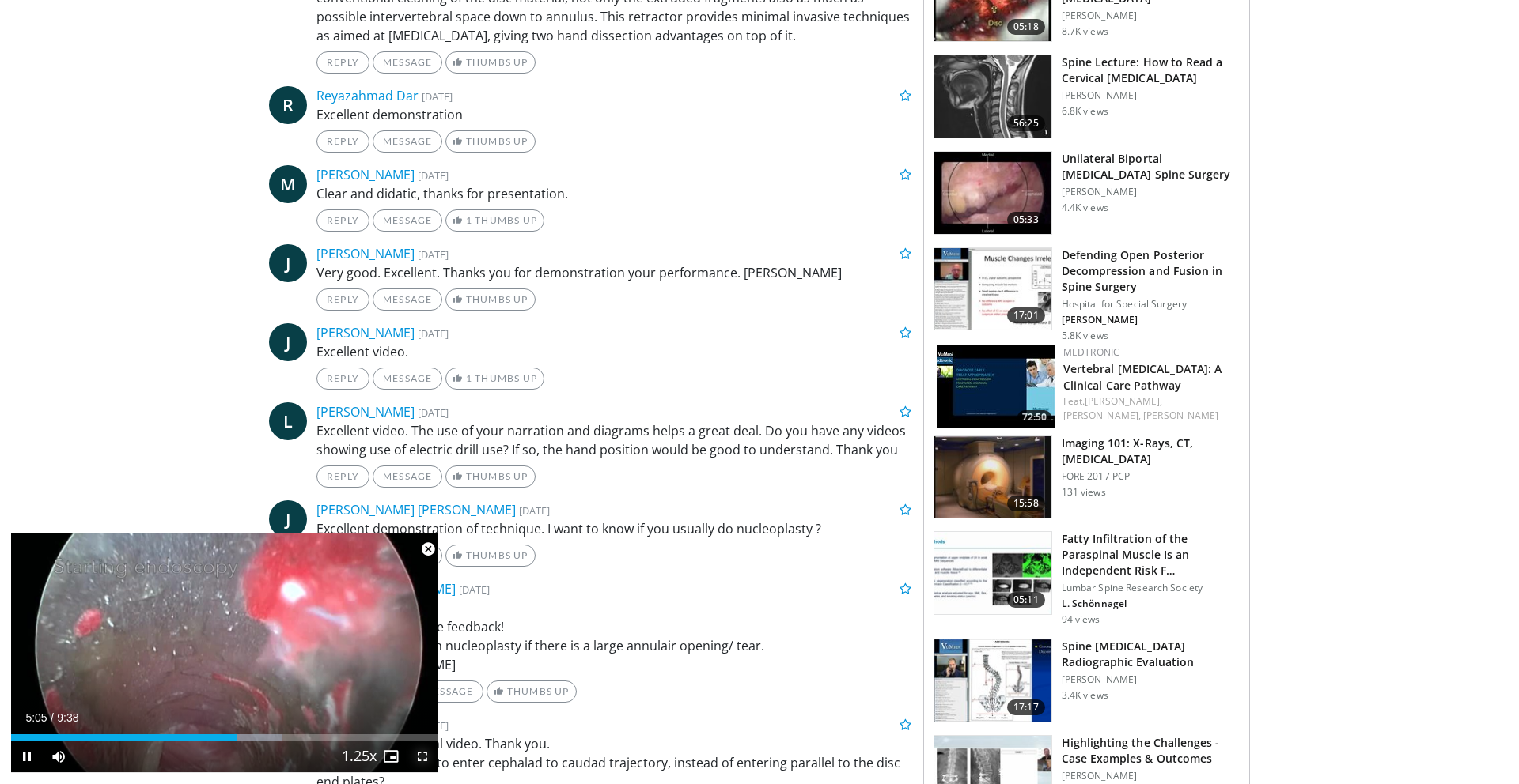
click at [419, 758] on span "Video Player" at bounding box center [422, 757] width 32 height 32
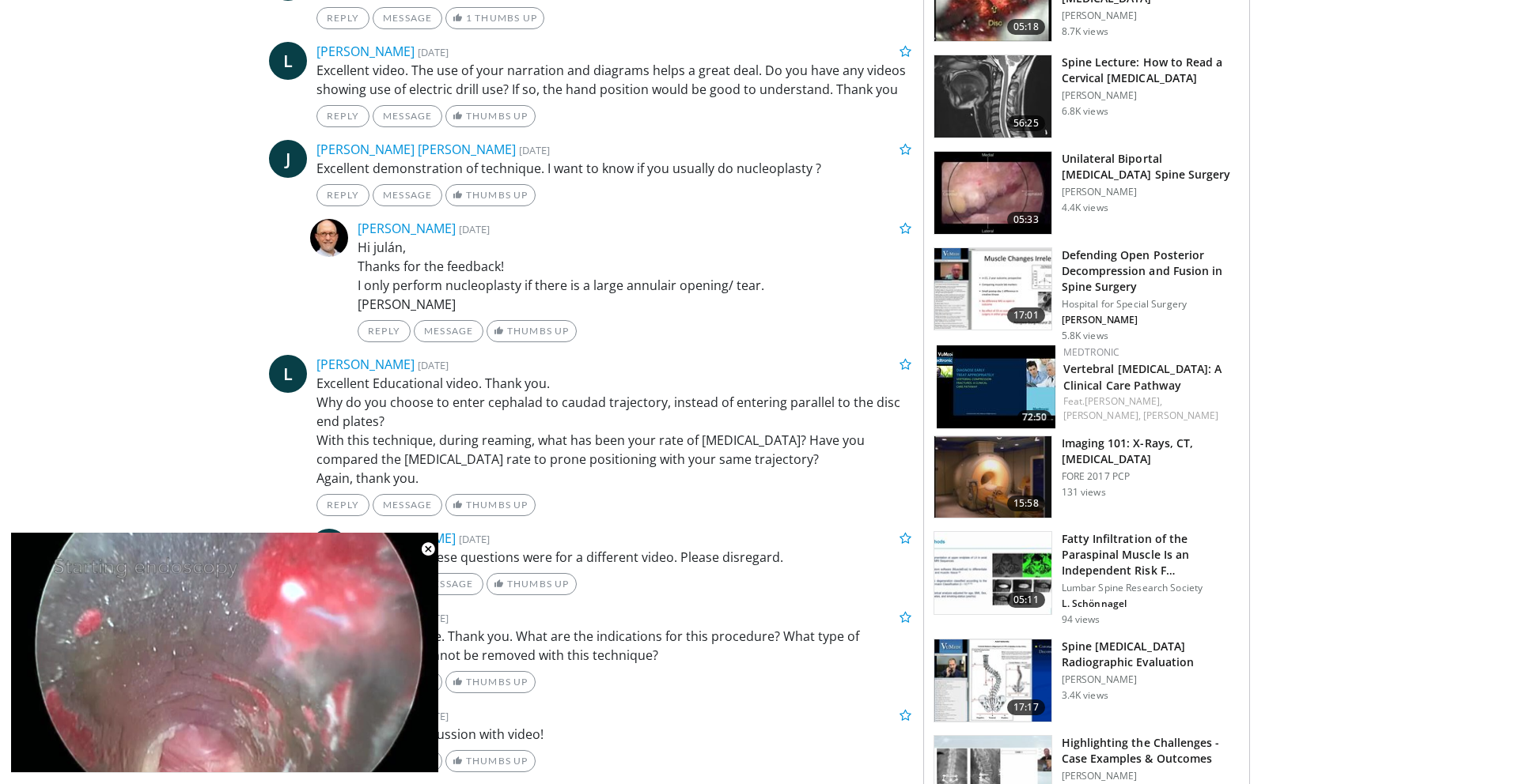
scroll to position [688, 0]
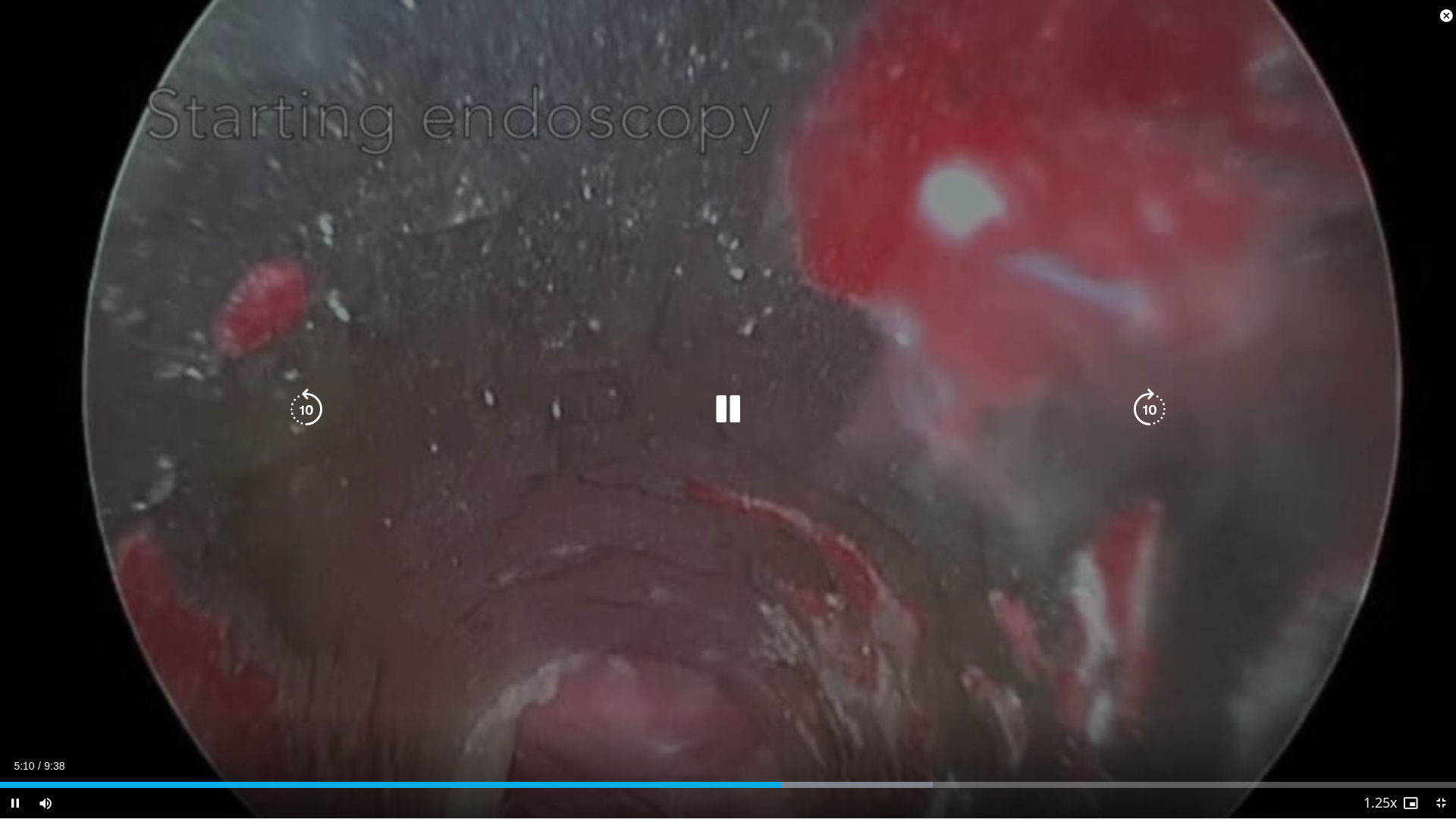
click at [774, 702] on div "10 seconds Tap to unmute" at bounding box center [728, 409] width 1456 height 818
click at [766, 679] on div "10 seconds Tap to unmute" at bounding box center [728, 409] width 1456 height 818
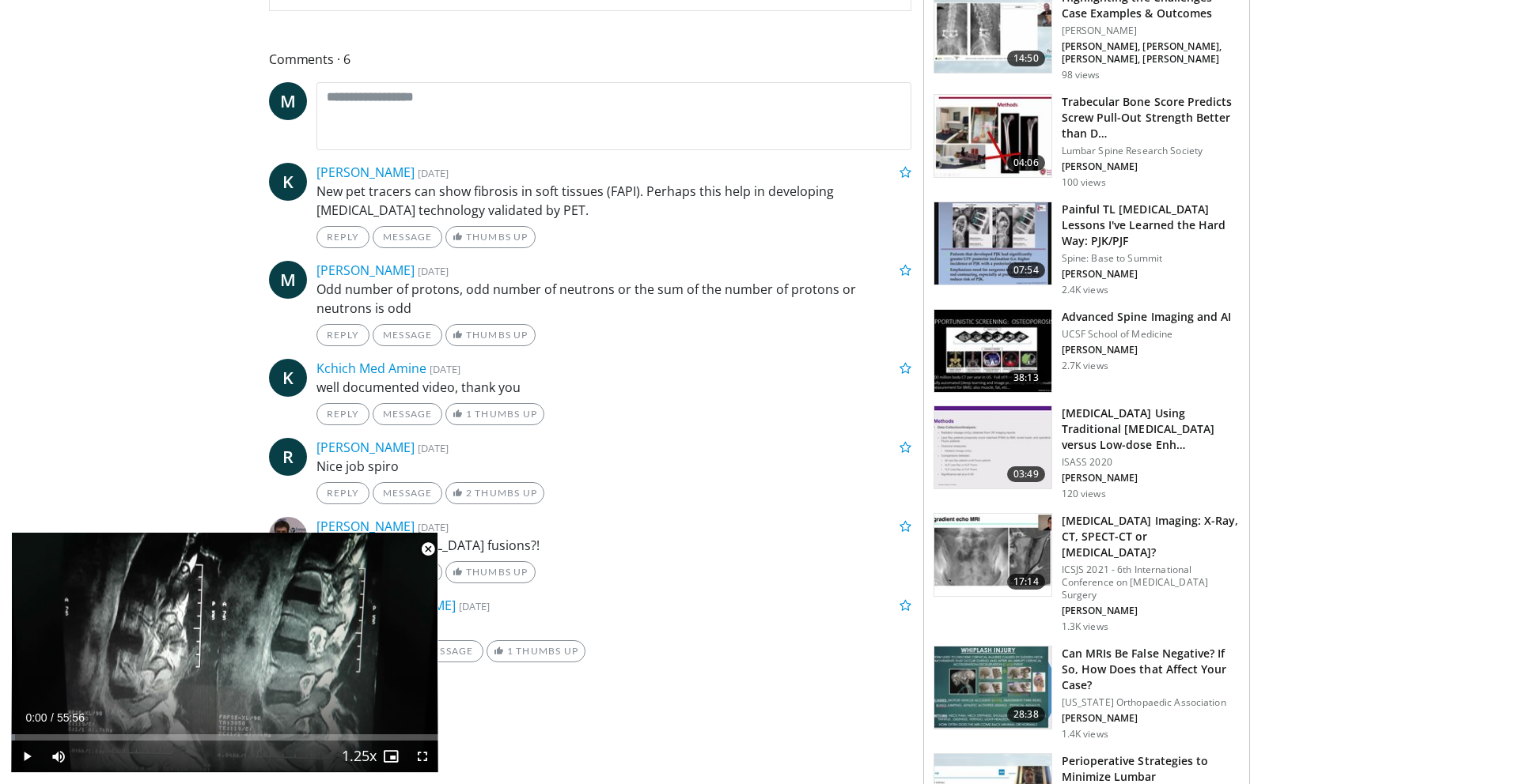
scroll to position [769, 0]
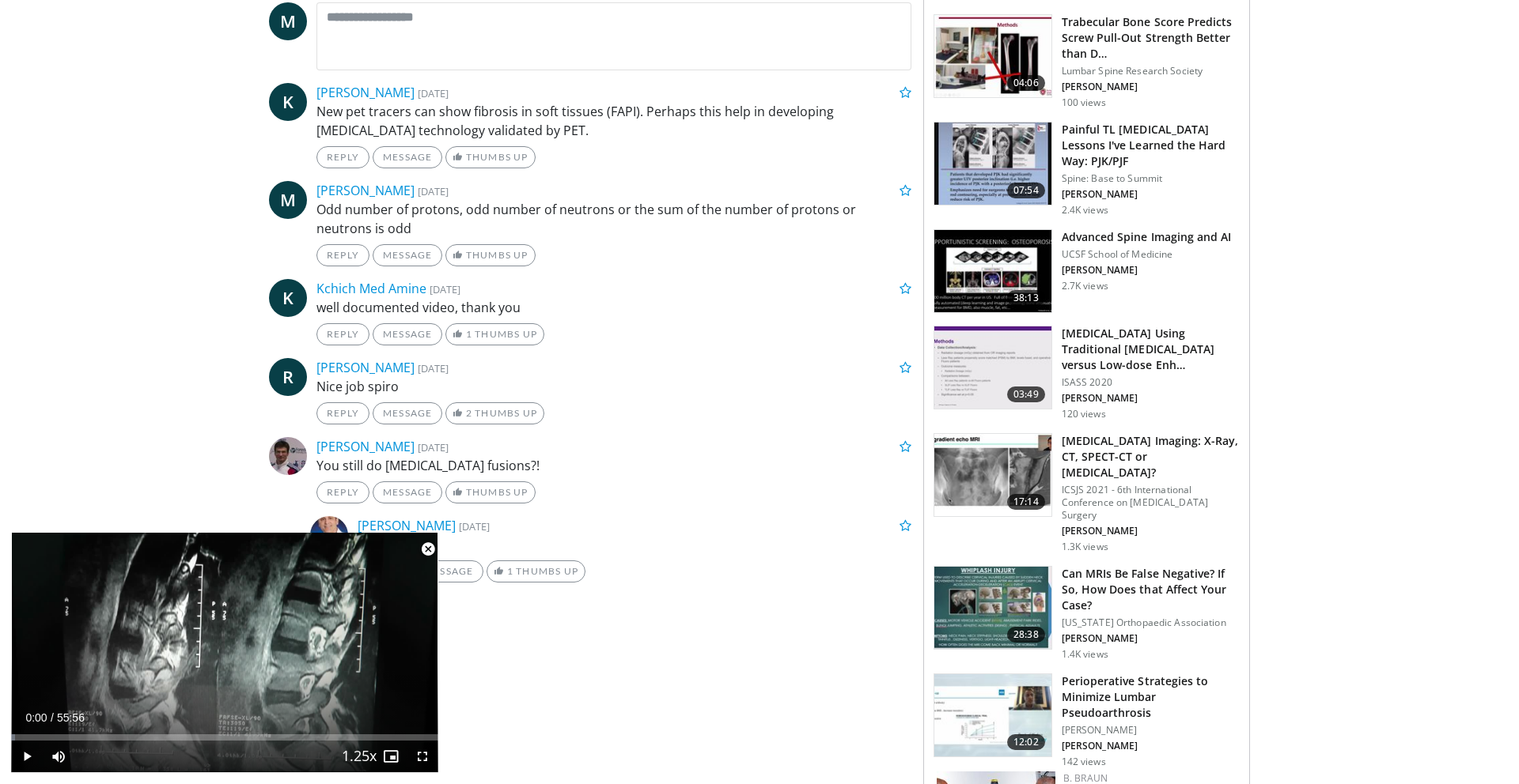
click at [429, 548] on span "Video Player" at bounding box center [428, 549] width 32 height 32
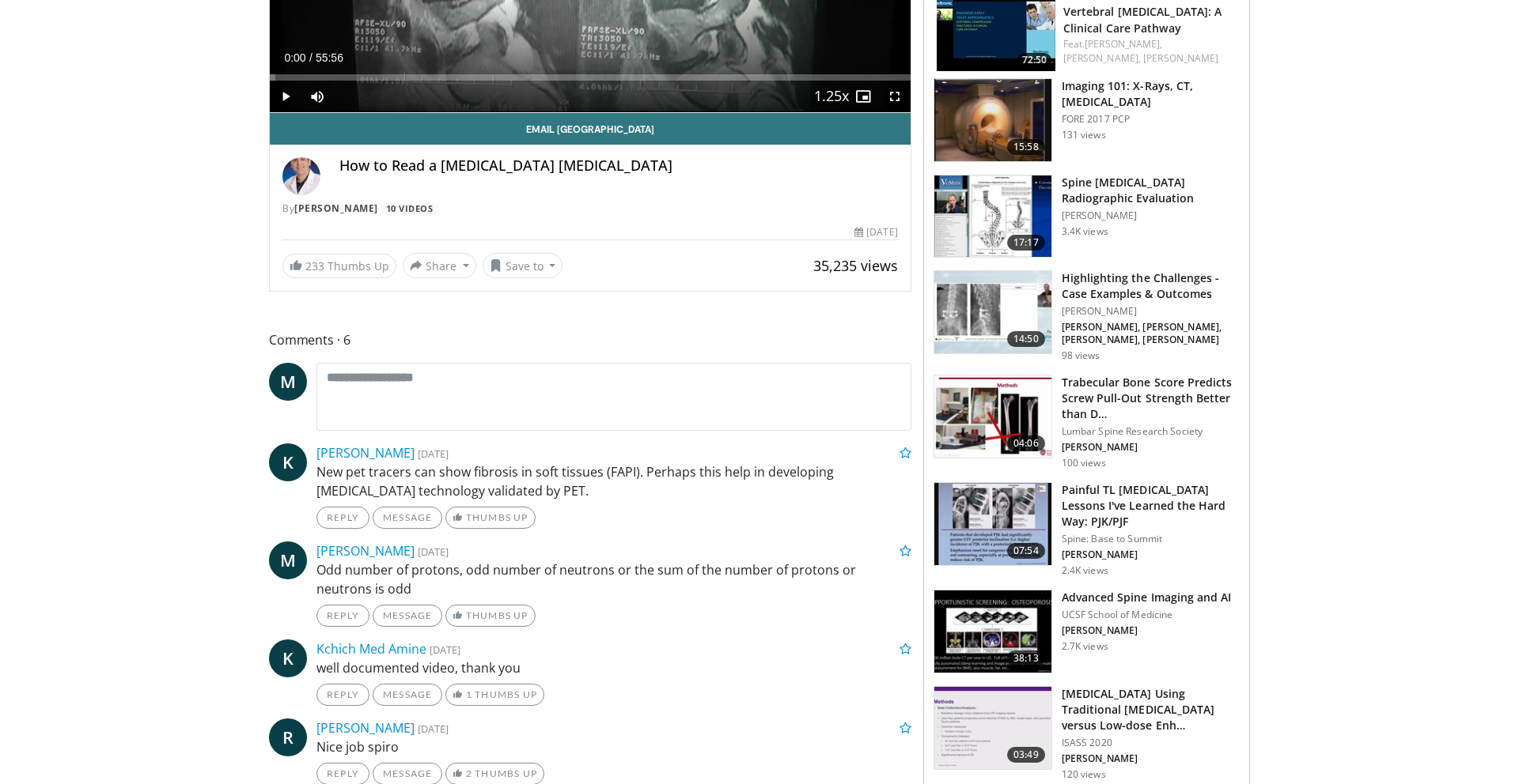
scroll to position [0, 0]
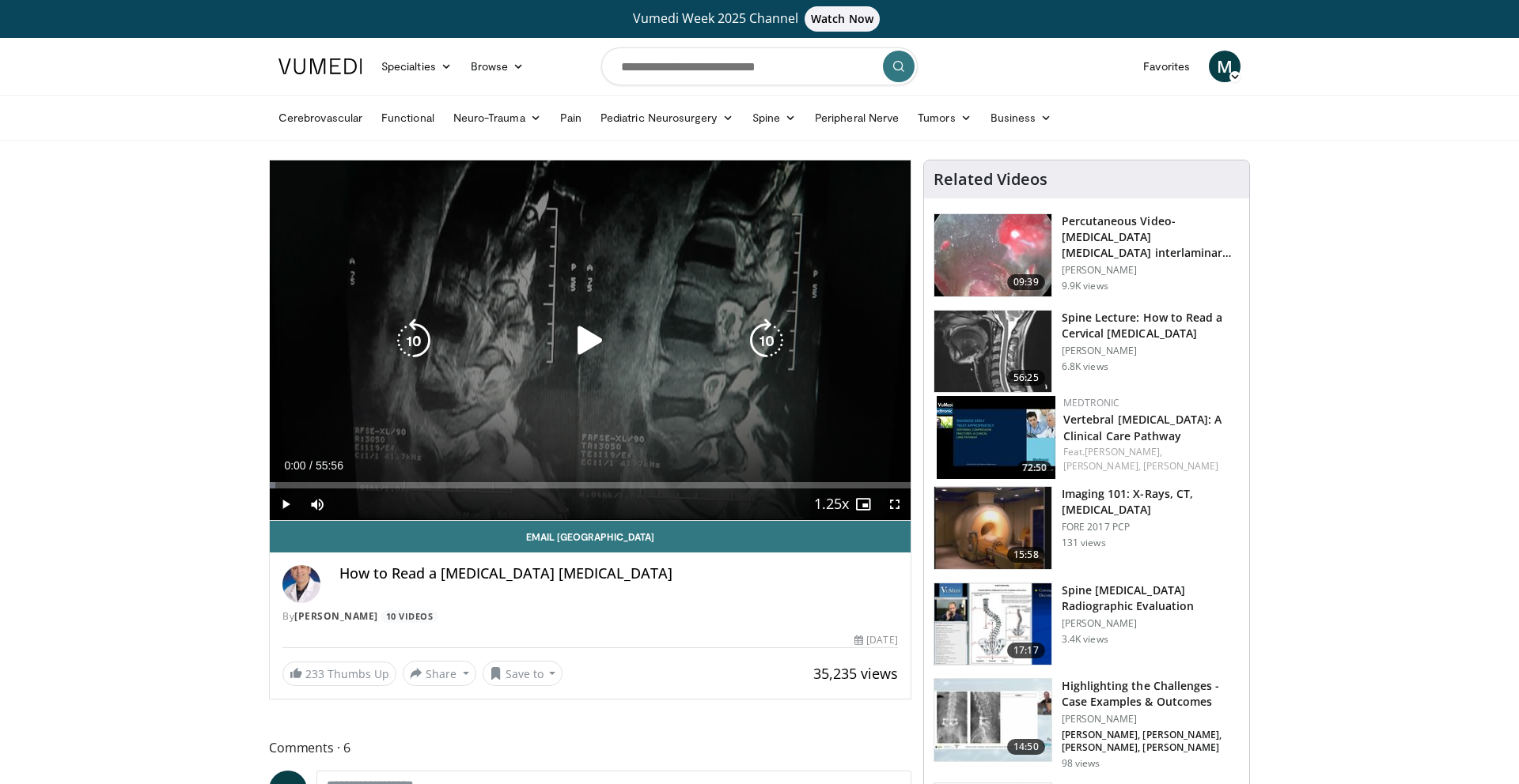
click at [567, 376] on div "10 seconds Tap to unmute" at bounding box center [591, 340] width 641 height 360
click at [703, 358] on div "10 seconds Tap to unmute" at bounding box center [591, 340] width 641 height 360
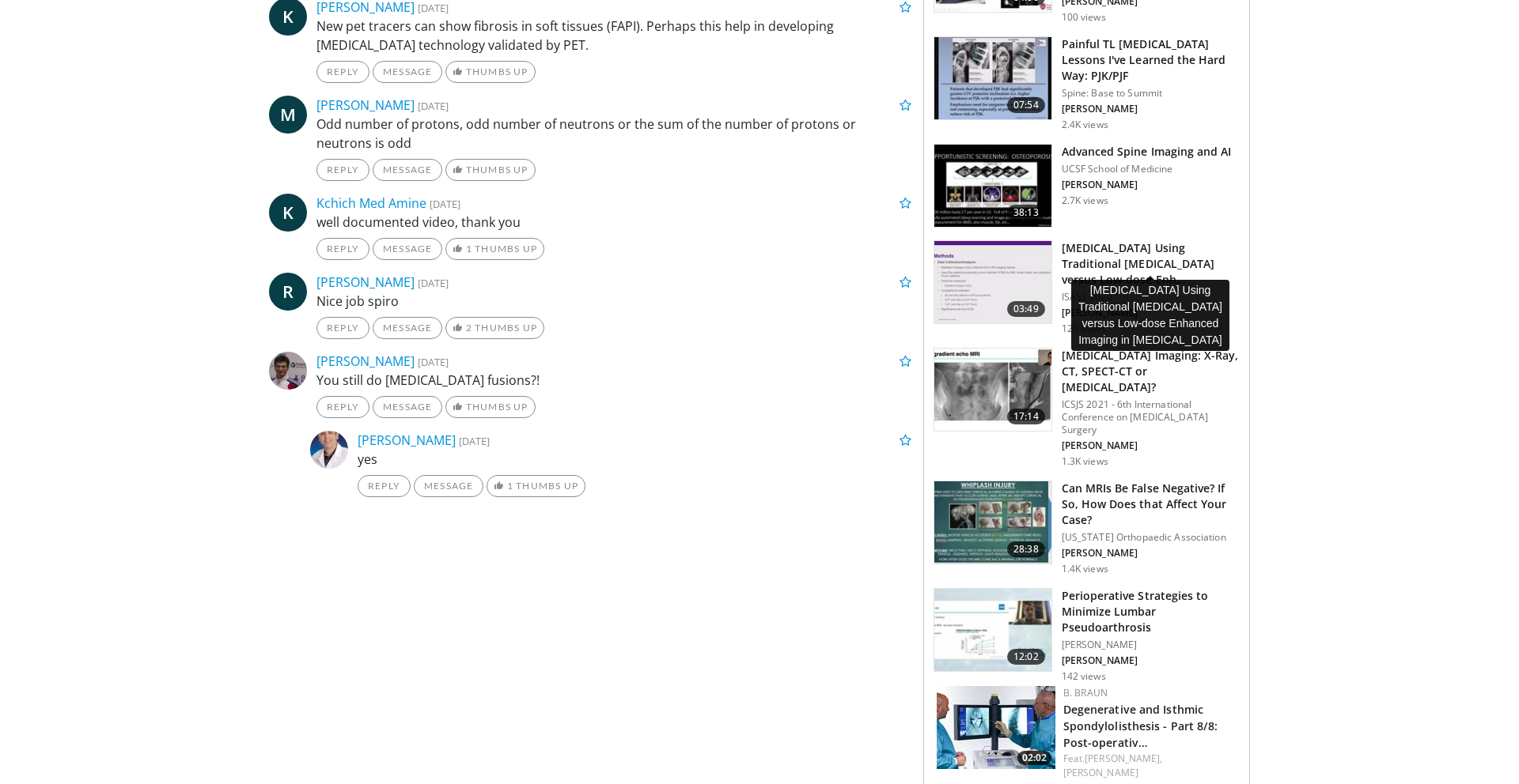
scroll to position [898, 0]
